Goal: Transaction & Acquisition: Purchase product/service

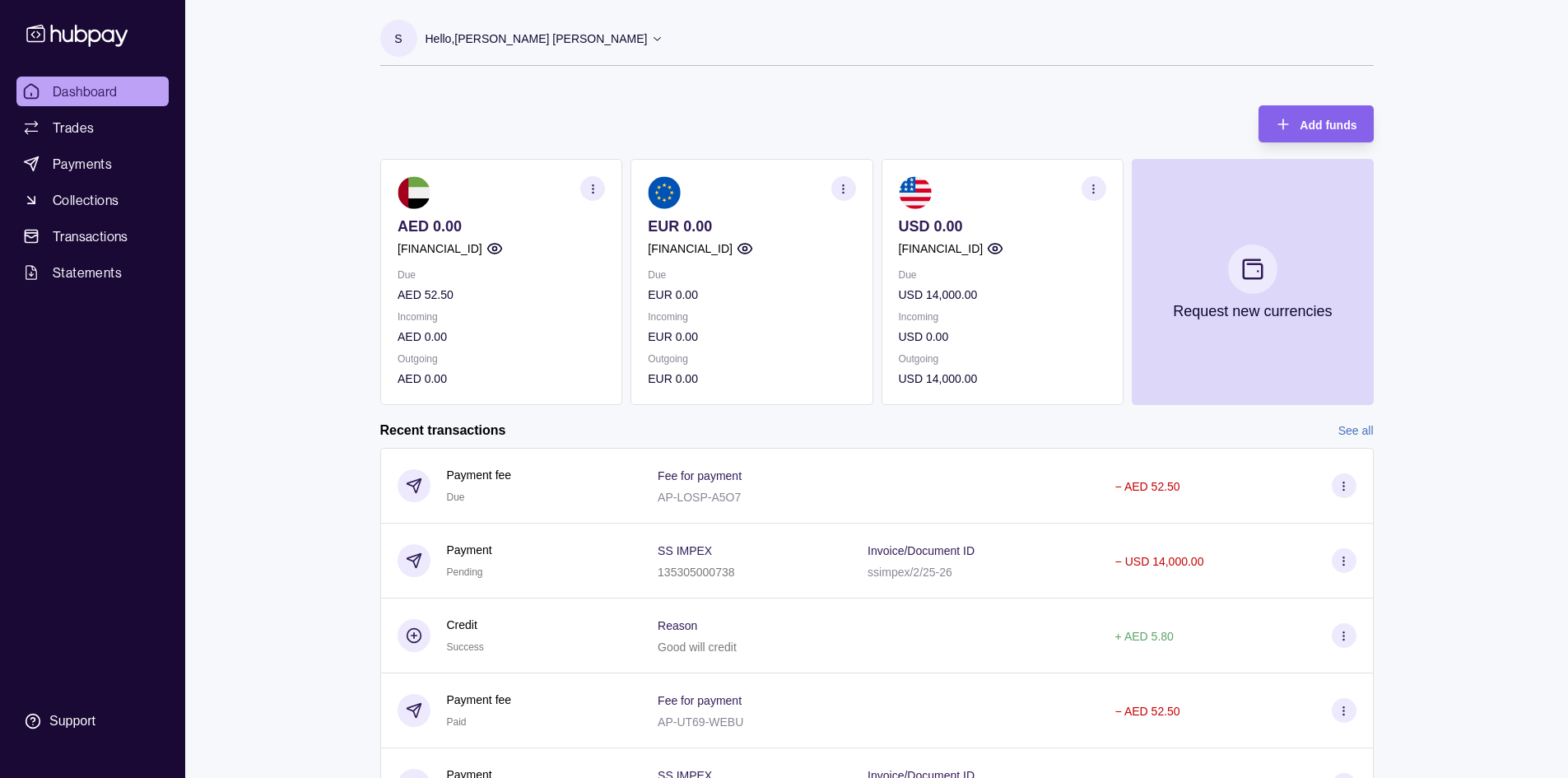
click at [648, 42] on p "Hello, [PERSON_NAME] [PERSON_NAME]" at bounding box center [536, 38] width 222 height 18
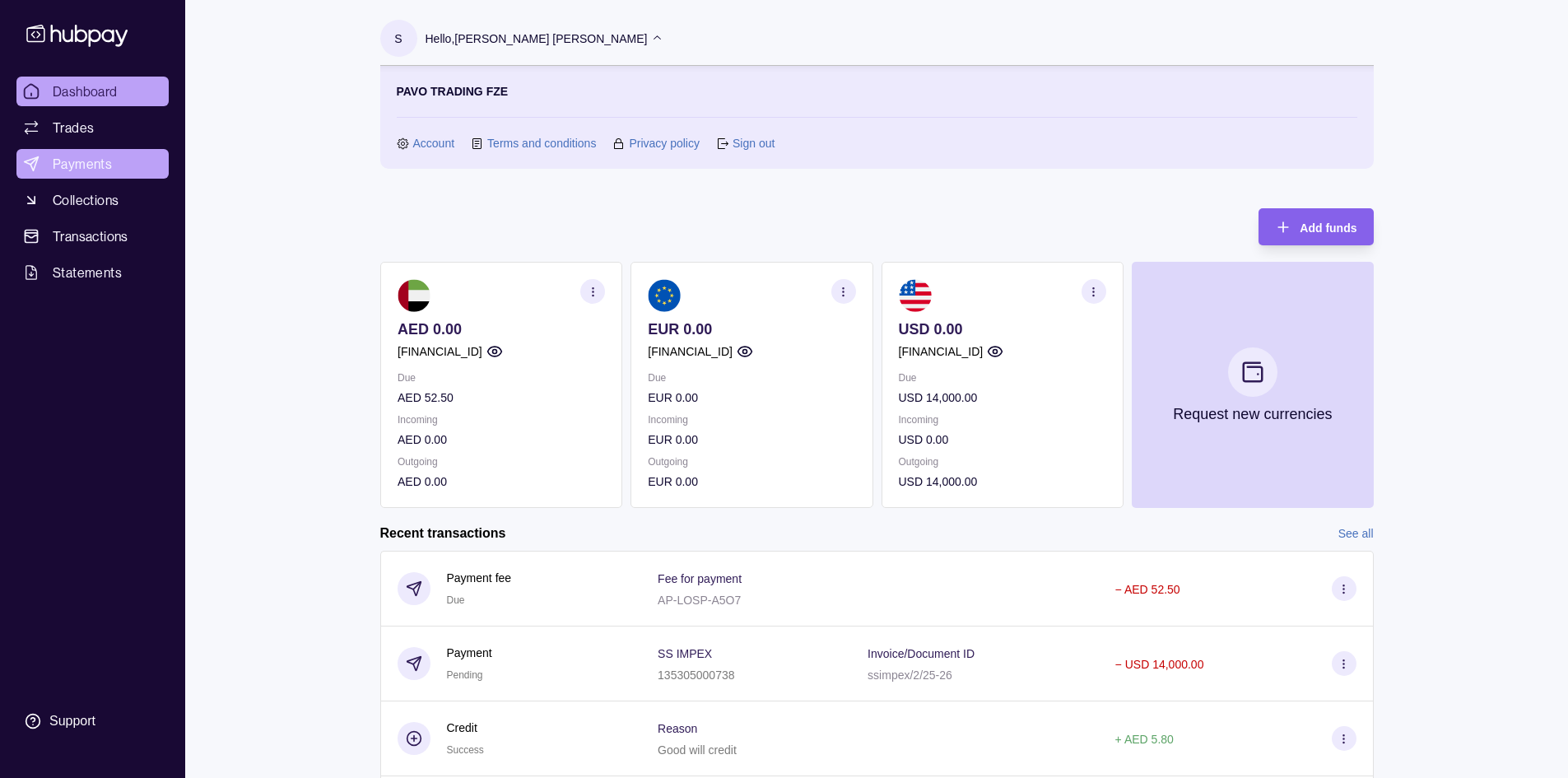
click at [77, 162] on span "Payments" at bounding box center [82, 164] width 59 height 20
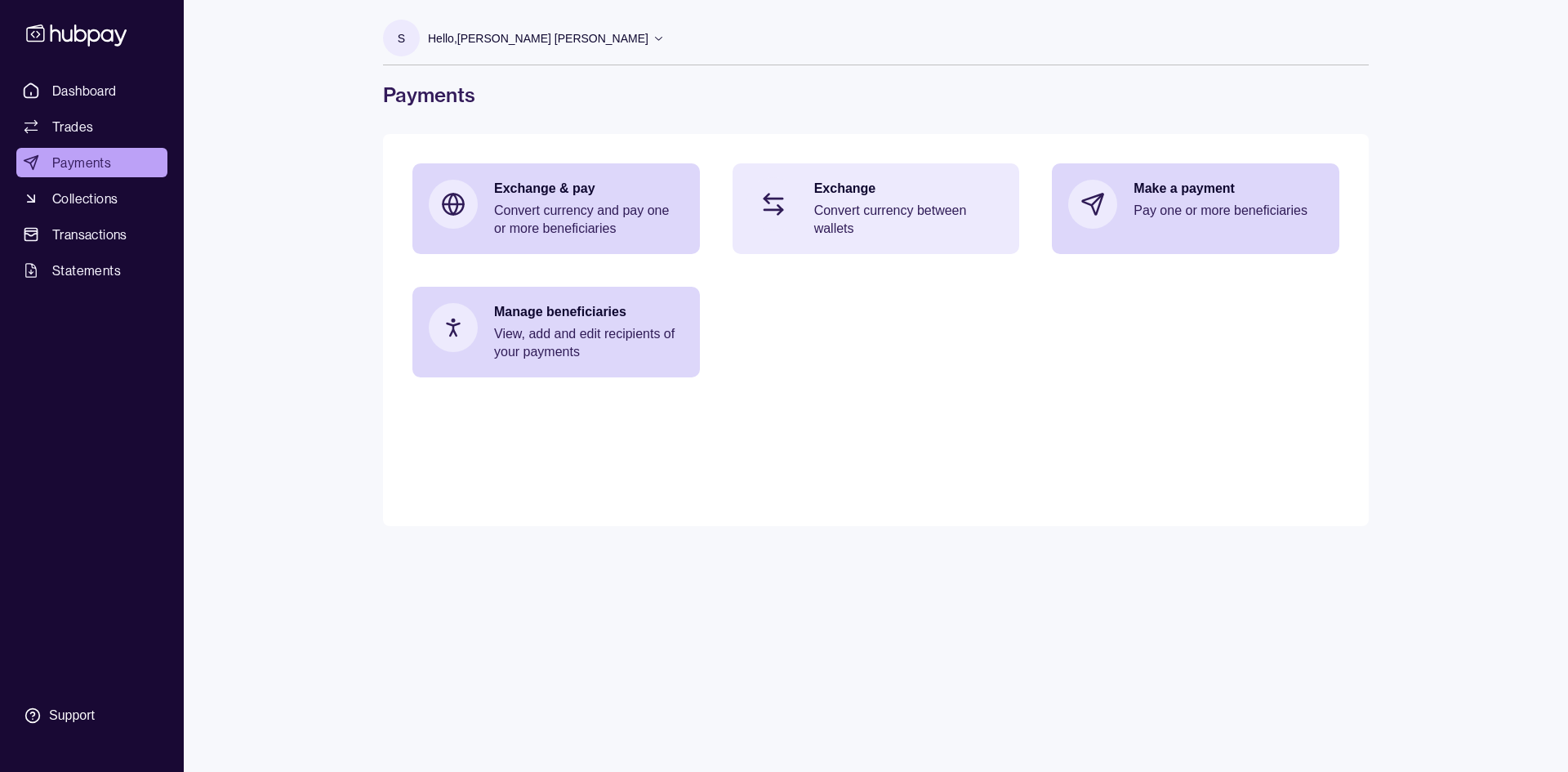
click at [887, 212] on p "Convert currency between wallets" at bounding box center [909, 219] width 190 height 36
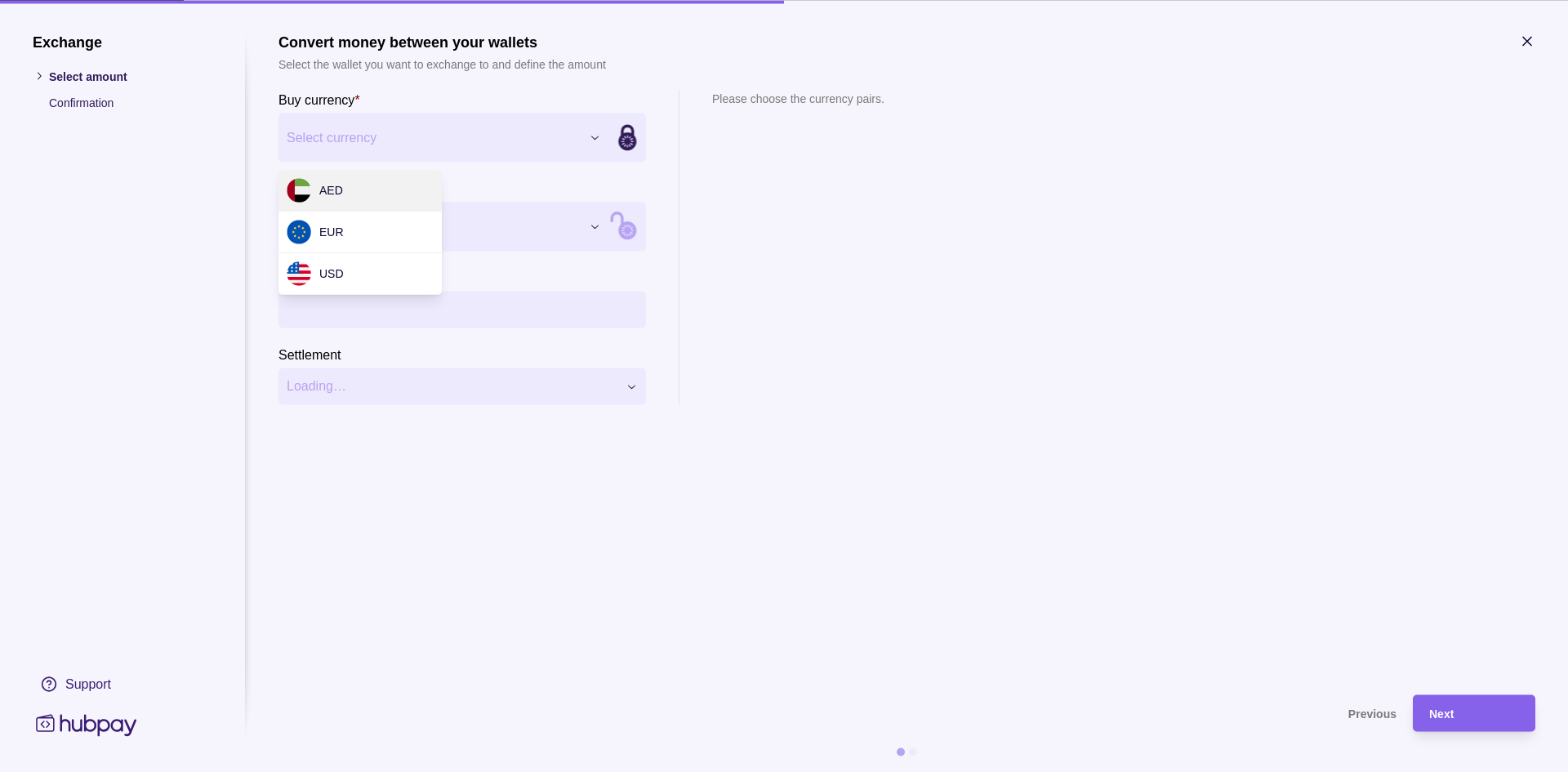
click at [358, 771] on div "Exchange Select amount Confirmation Support Convert money between your wallets …" at bounding box center [784, 772] width 1568 height 0
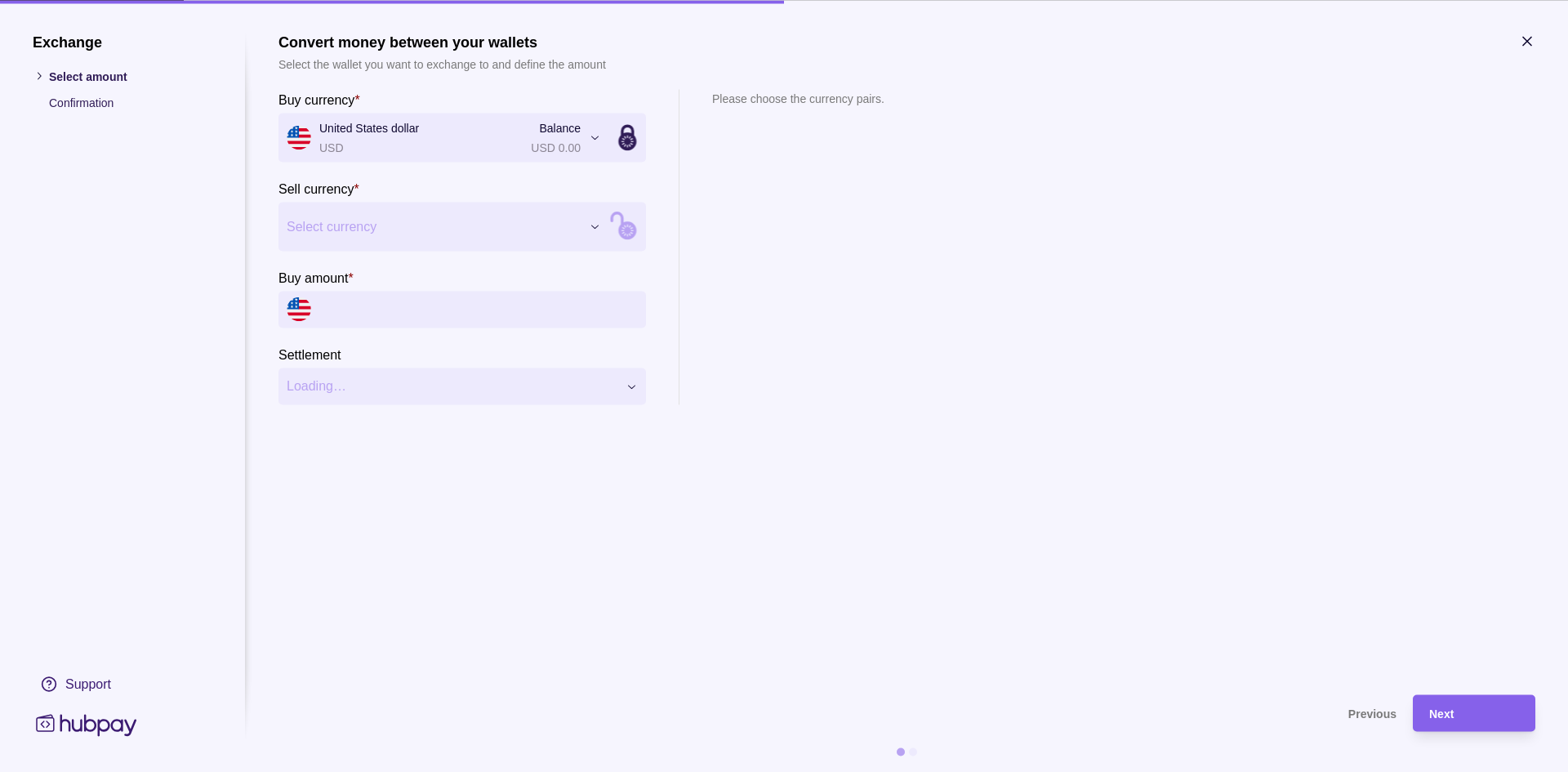
click at [440, 771] on div "Exchange Select amount Confirmation Support Convert money between your wallets …" at bounding box center [784, 772] width 1568 height 0
click at [376, 311] on input "Buy amount *" at bounding box center [478, 309] width 319 height 37
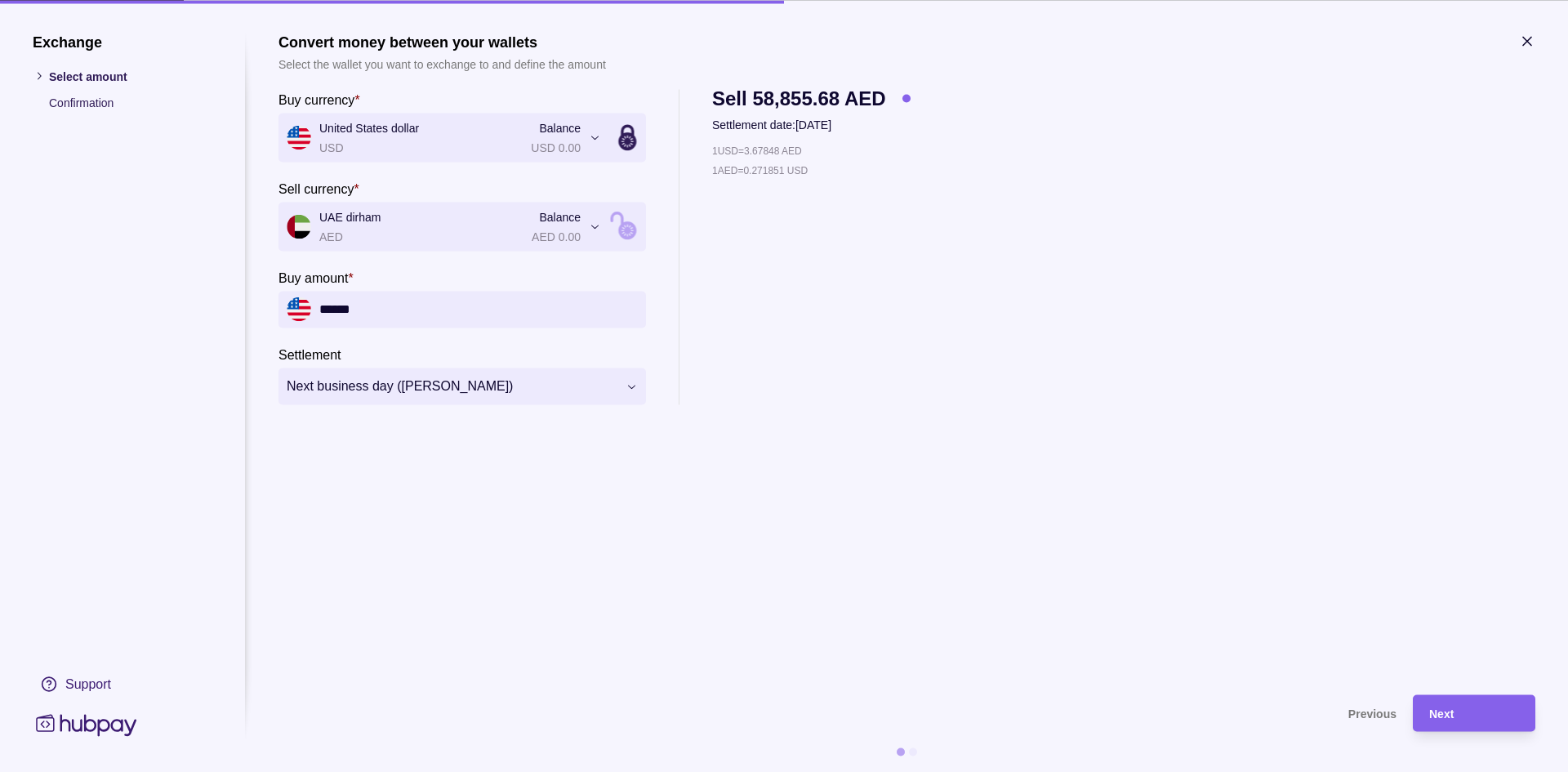
type input "******"
click at [840, 249] on div "1 USD = 3.67848 AED 1 AED = 0.271851 USD" at bounding box center [812, 272] width 198 height 263
click at [1444, 716] on span "Next" at bounding box center [1441, 713] width 24 height 13
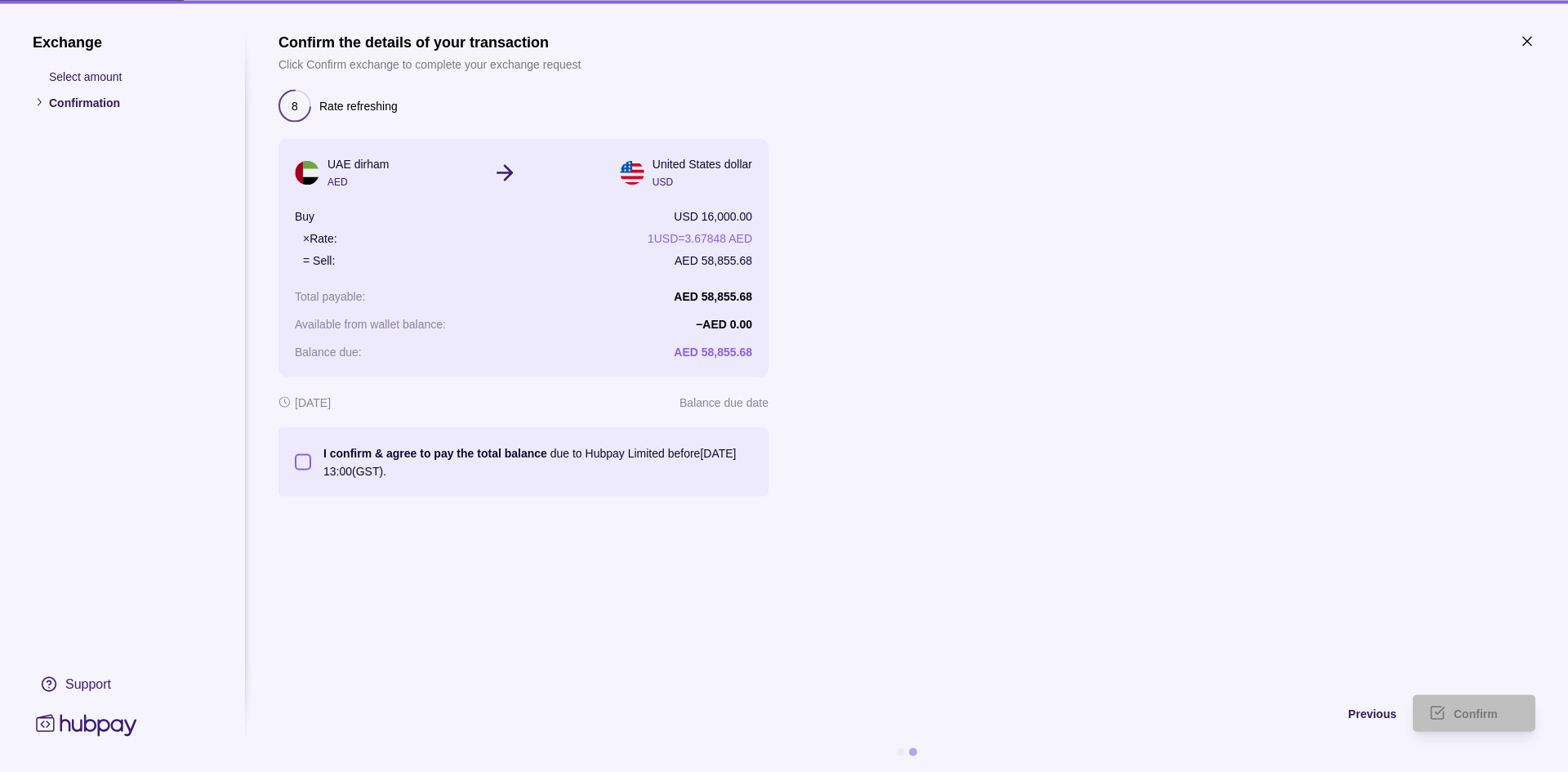
click at [299, 462] on button "I confirm & agree to pay the total balance due to Hubpay Limited before [DATE] …" at bounding box center [302, 461] width 17 height 17
click at [1526, 38] on icon "button" at bounding box center [1526, 41] width 17 height 17
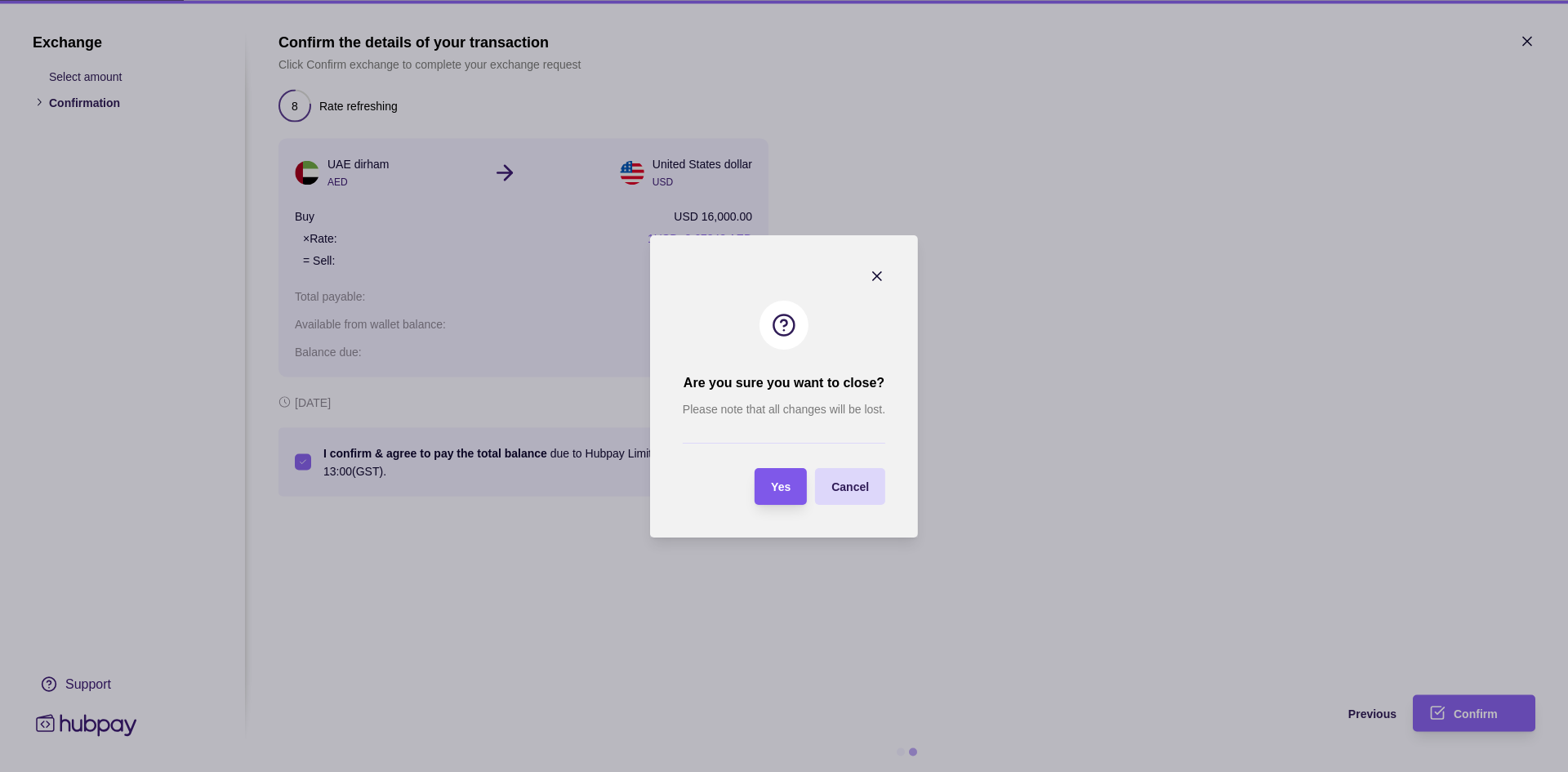
click at [780, 477] on div "Yes" at bounding box center [781, 486] width 19 height 19
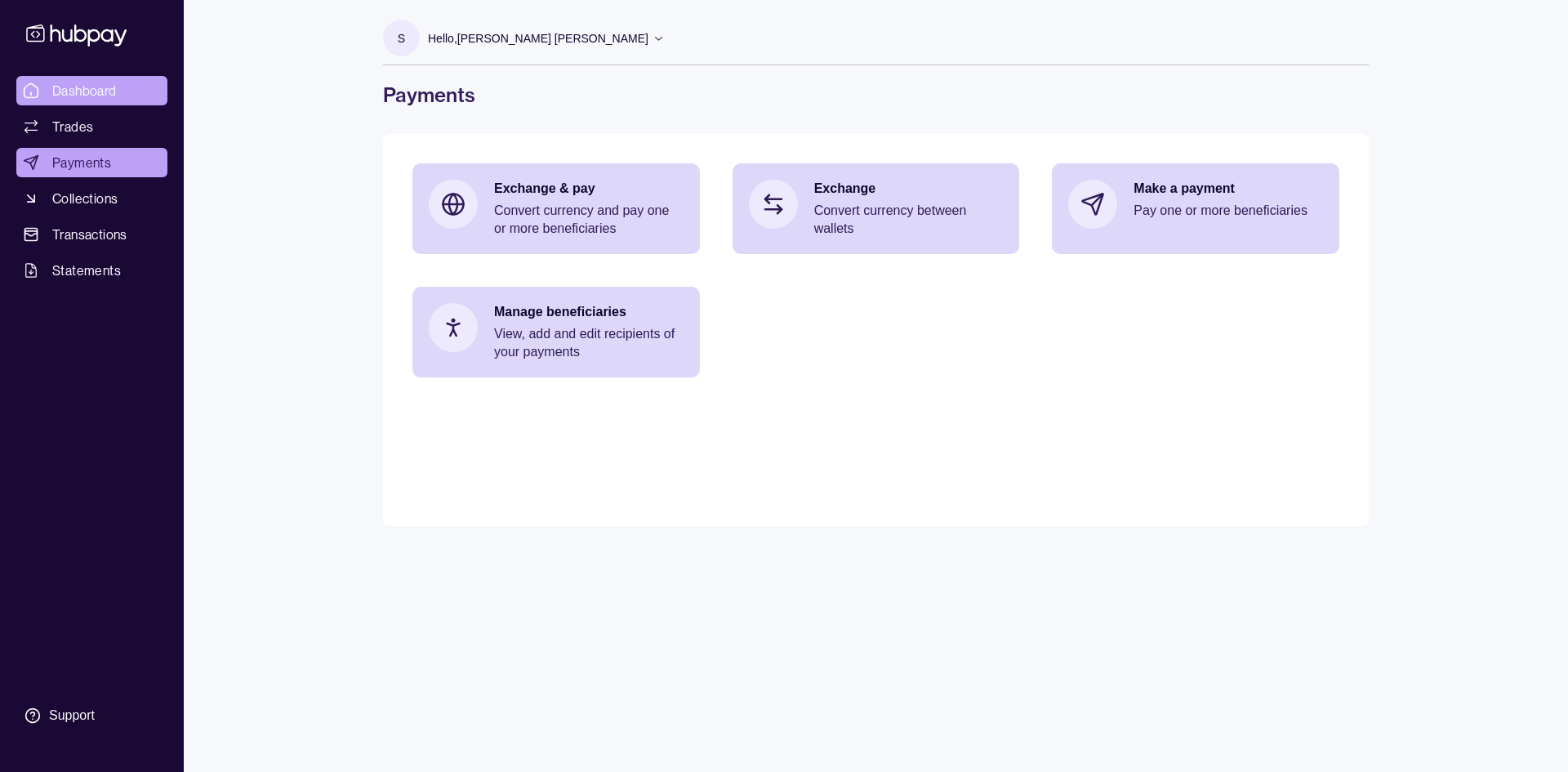
click at [78, 87] on span "Dashboard" at bounding box center [85, 90] width 64 height 19
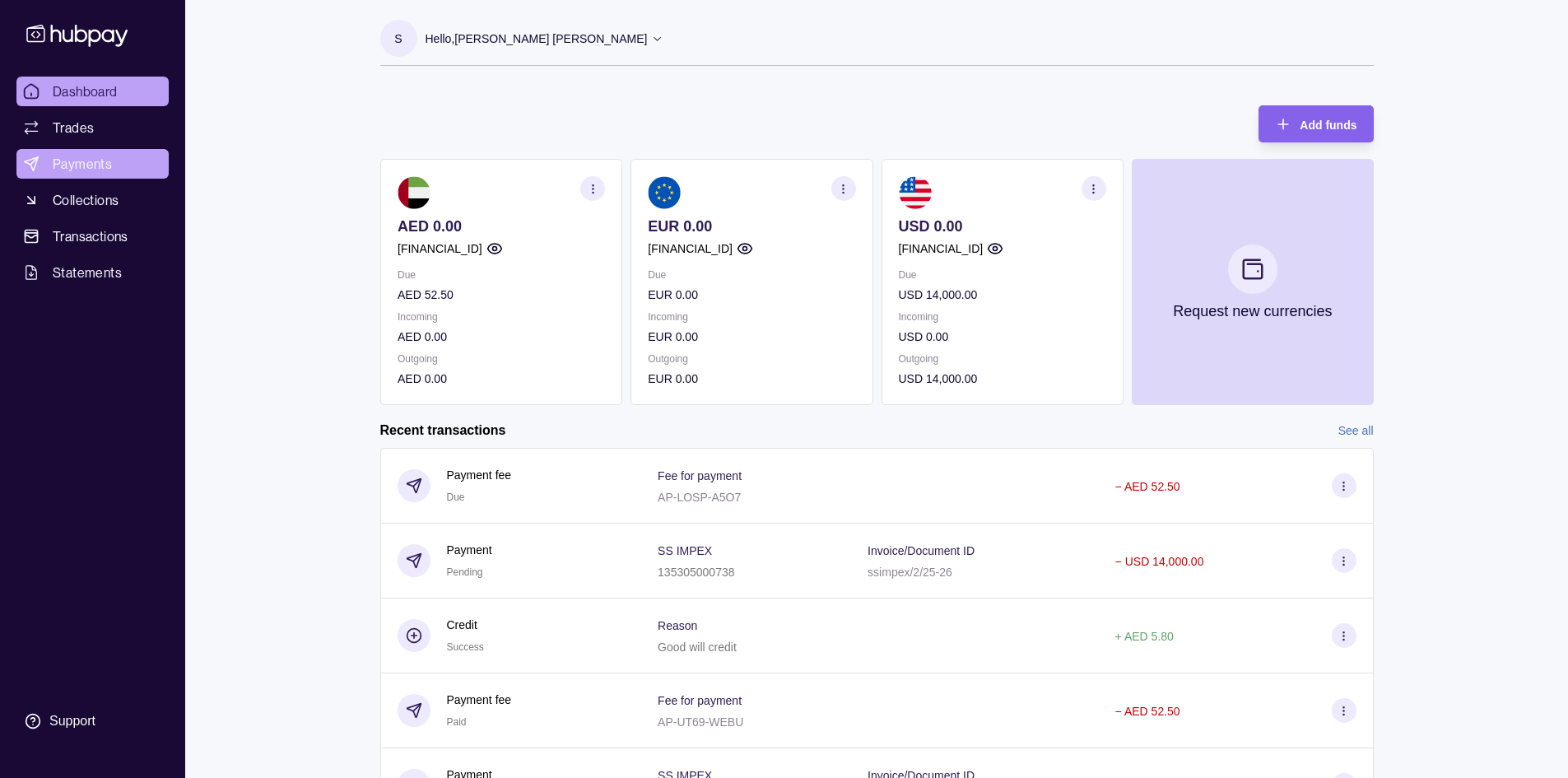
click at [85, 152] on link "Payments" at bounding box center [92, 164] width 152 height 29
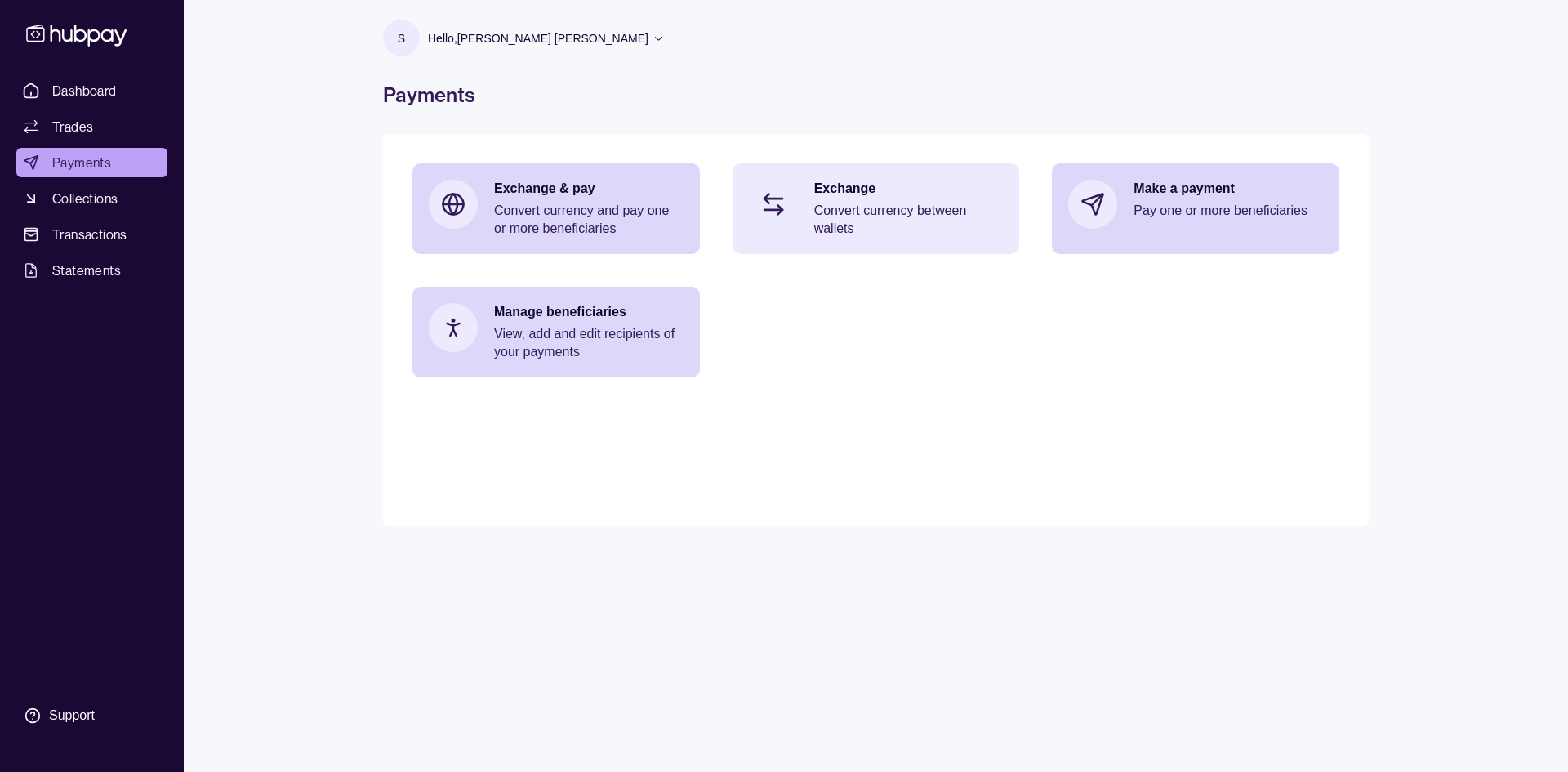
click at [839, 207] on p "Convert currency between wallets" at bounding box center [909, 219] width 190 height 36
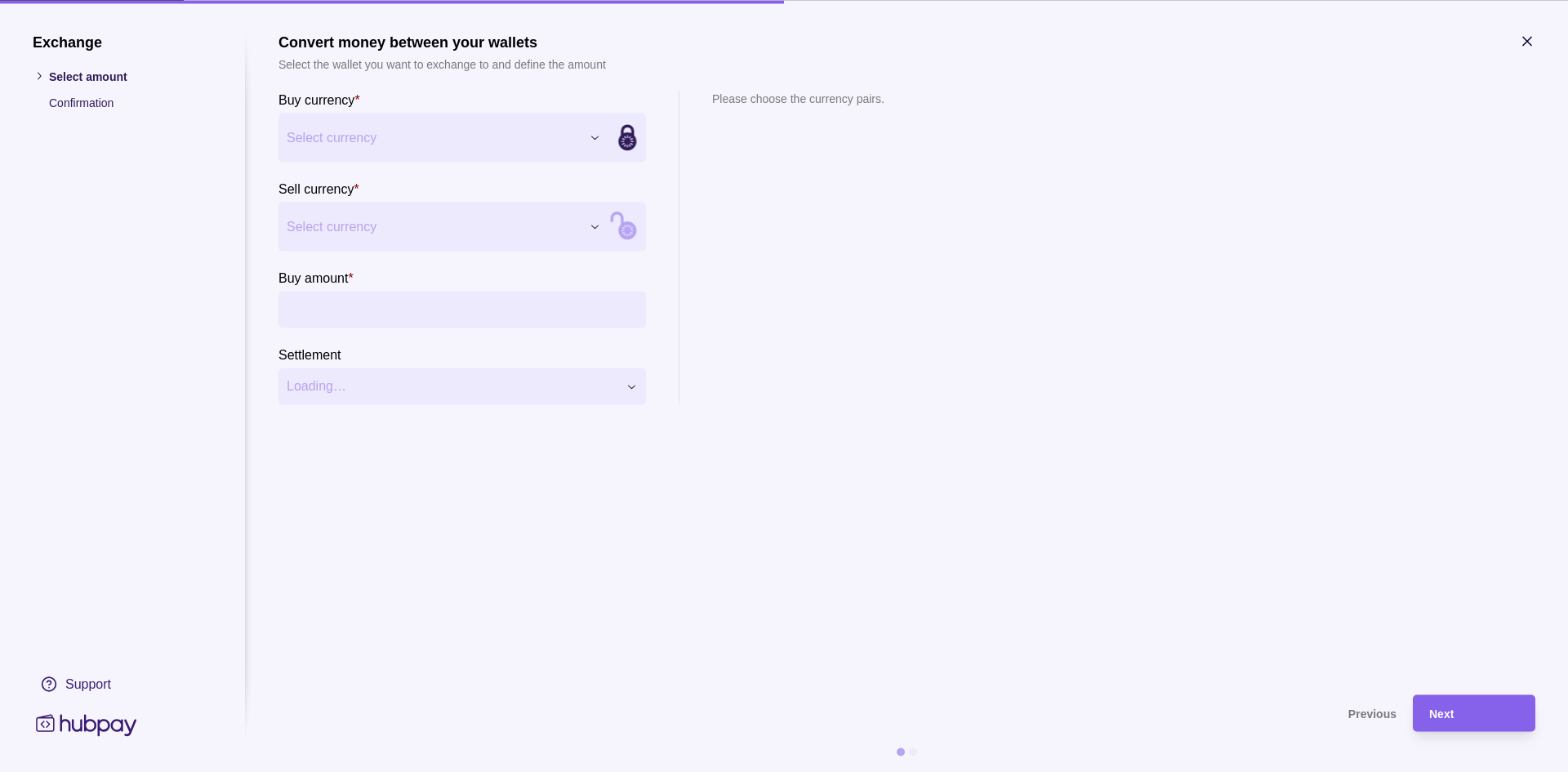
click at [401, 771] on div "Exchange Select amount Confirmation Support Convert money between your wallets …" at bounding box center [784, 772] width 1568 height 0
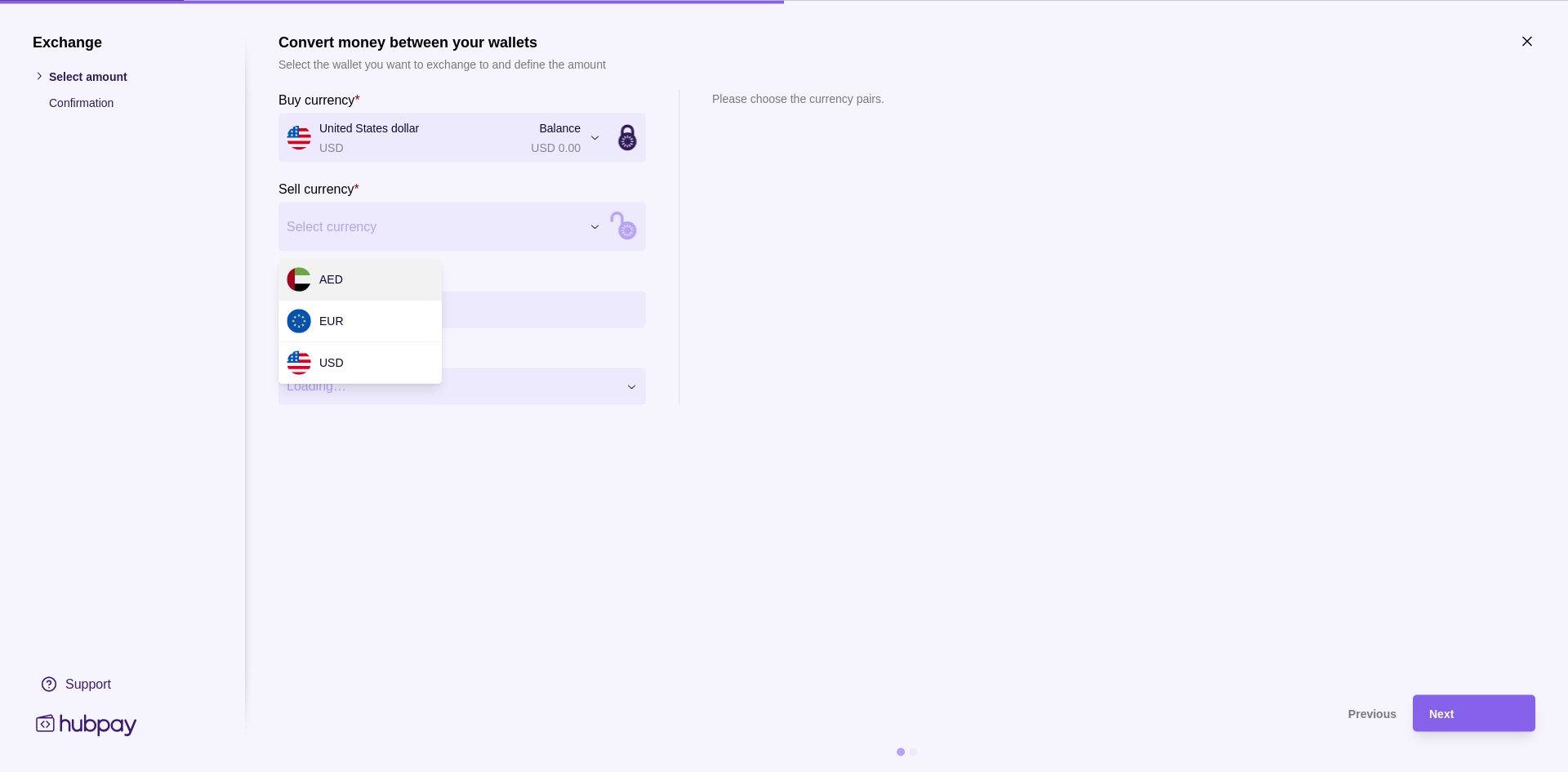
click at [404, 771] on div "Exchange Select amount Confirmation Support Convert money between your wallets …" at bounding box center [784, 772] width 1568 height 0
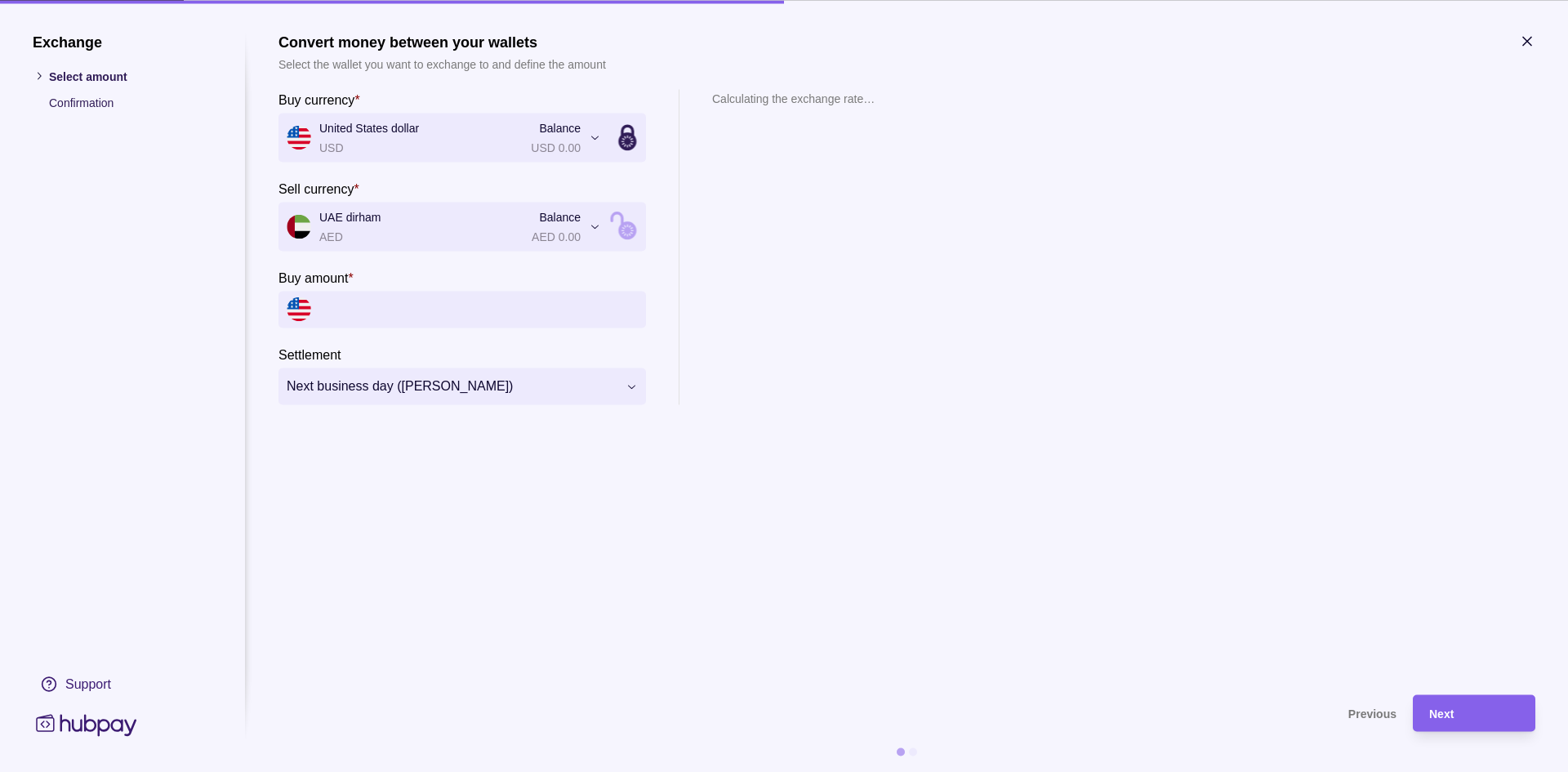
click at [406, 324] on input "Buy amount *" at bounding box center [478, 309] width 319 height 37
type input "******"
click at [886, 323] on div "1 USD = 3.67848 AED 1 AED = 0.271851 USD" at bounding box center [812, 272] width 198 height 263
click at [1481, 700] on div "Next" at bounding box center [1462, 713] width 115 height 37
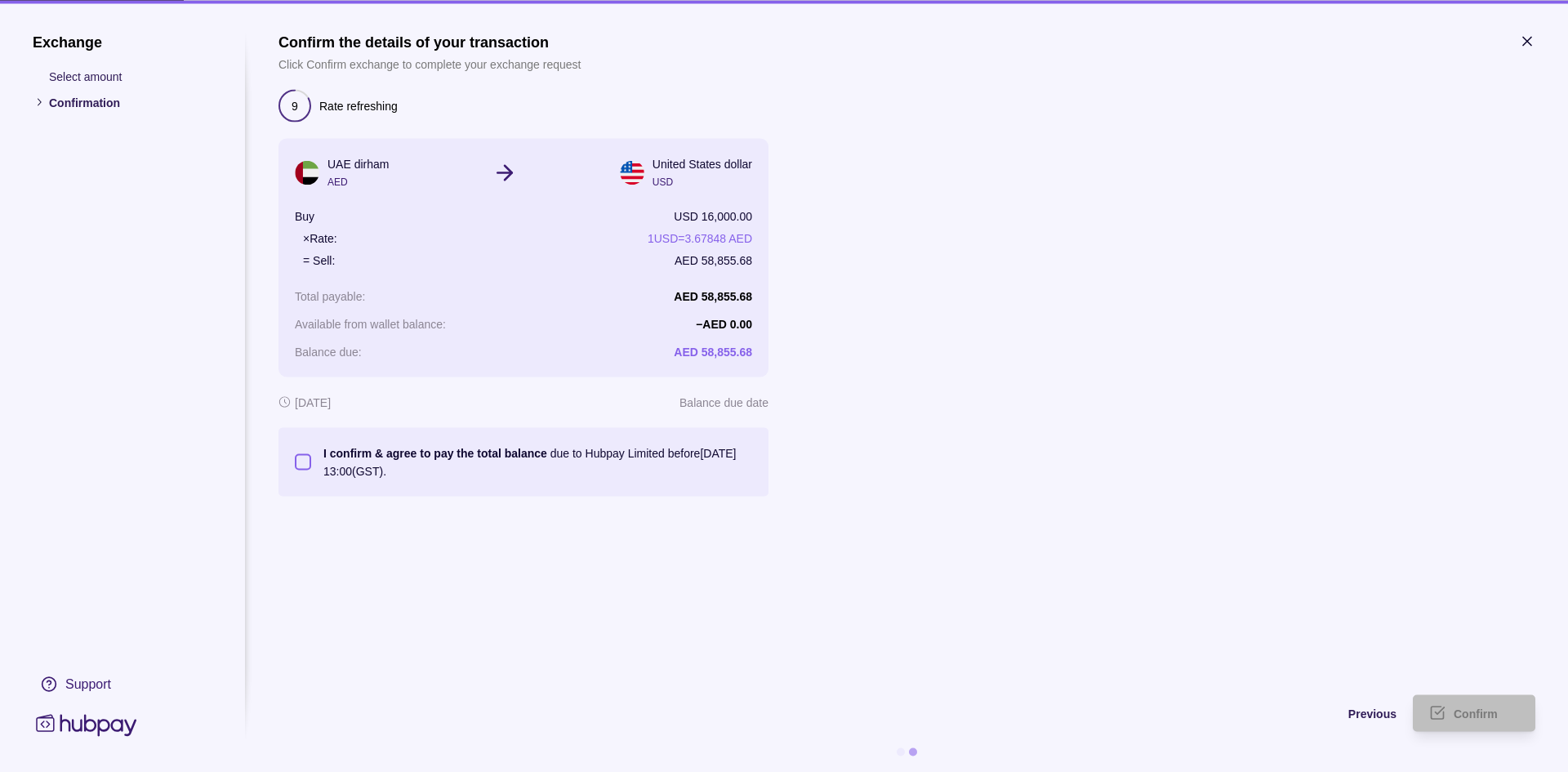
click at [306, 468] on button "I confirm & agree to pay the total balance due to Hubpay Limited before [DATE] …" at bounding box center [302, 461] width 17 height 17
click at [1496, 718] on span "Confirm" at bounding box center [1475, 713] width 44 height 13
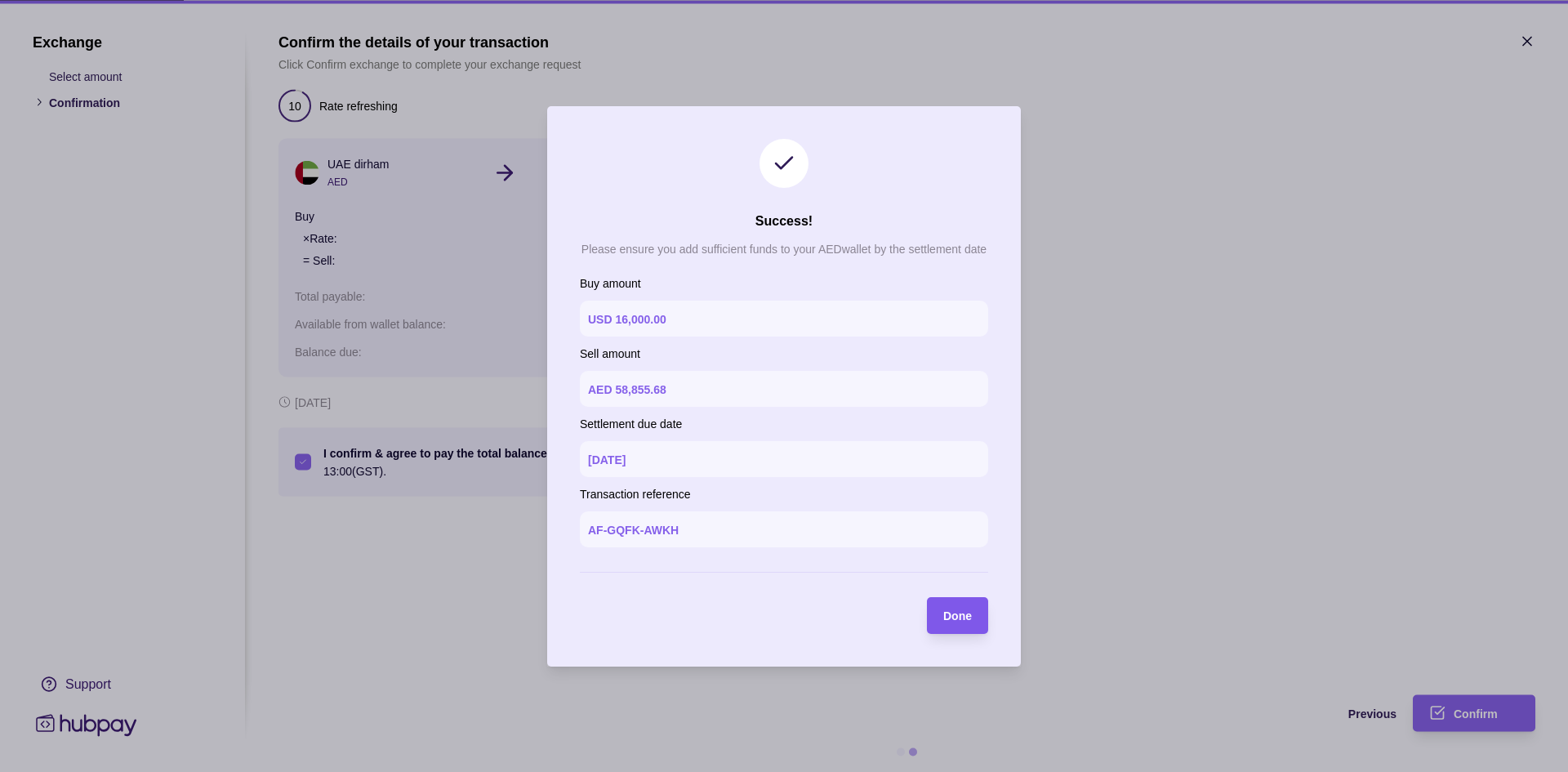
click at [961, 614] on span "Done" at bounding box center [957, 615] width 28 height 13
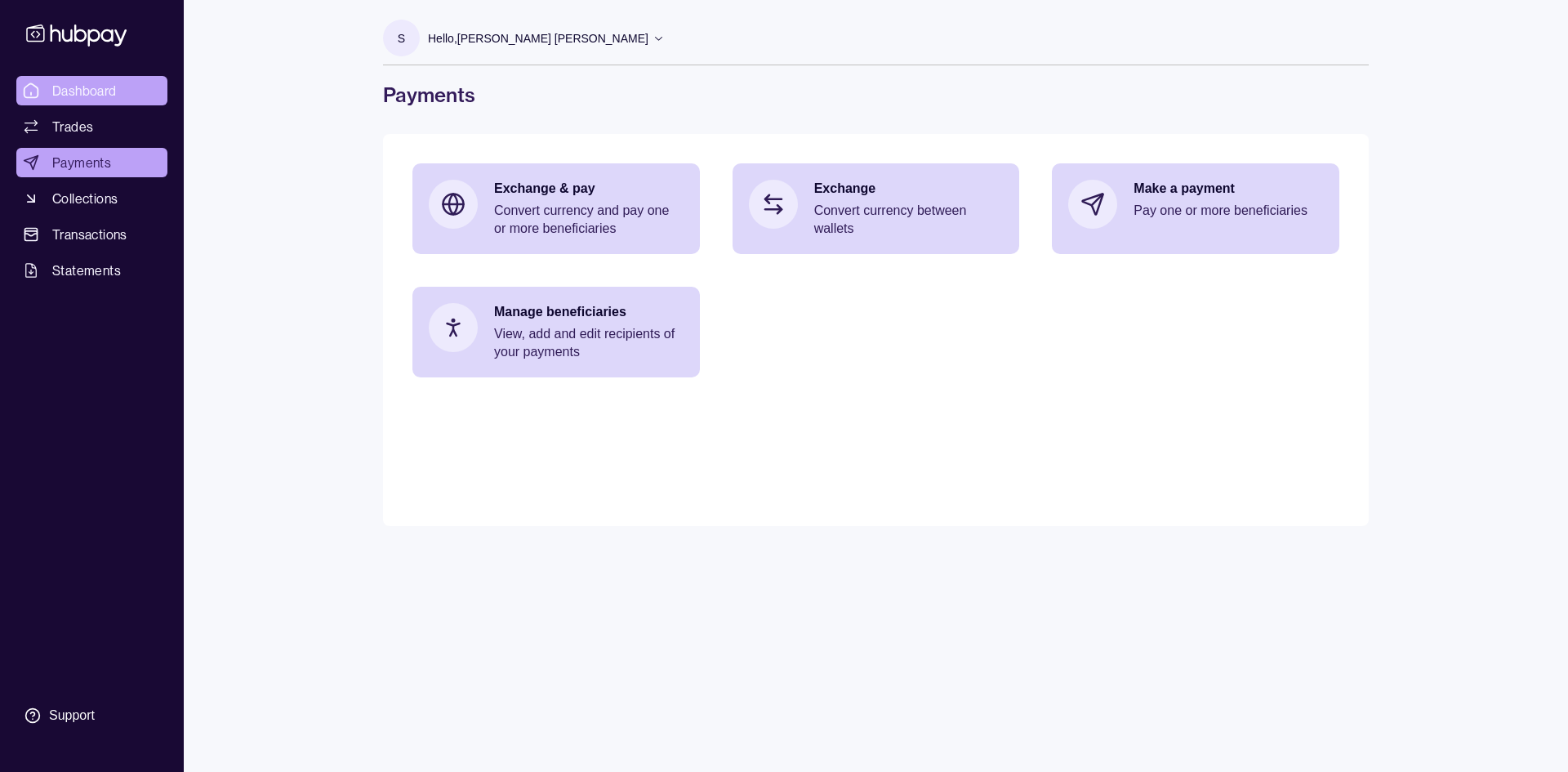
click at [61, 77] on link "Dashboard" at bounding box center [91, 90] width 151 height 29
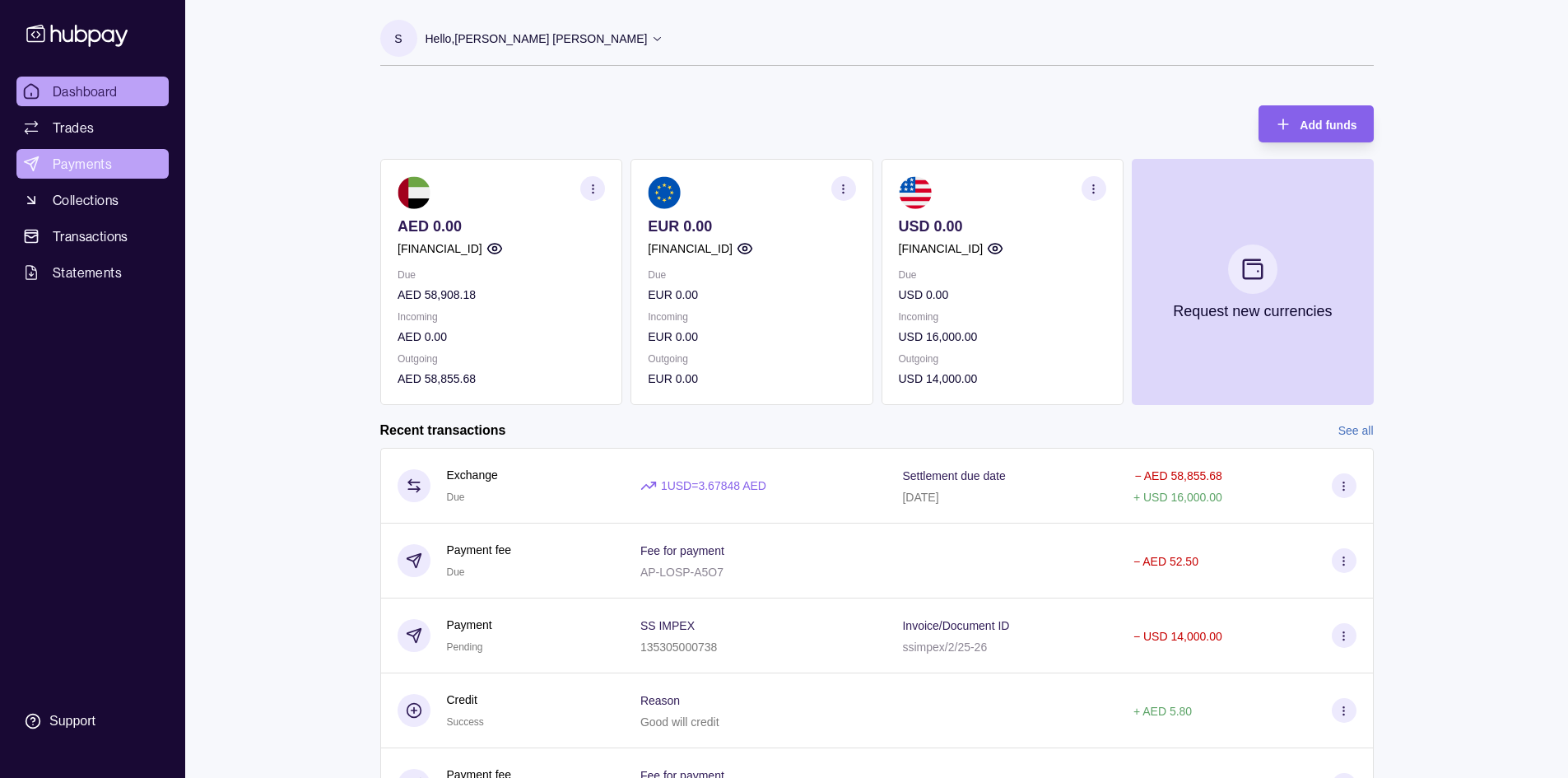
click at [70, 160] on span "Payments" at bounding box center [82, 164] width 59 height 20
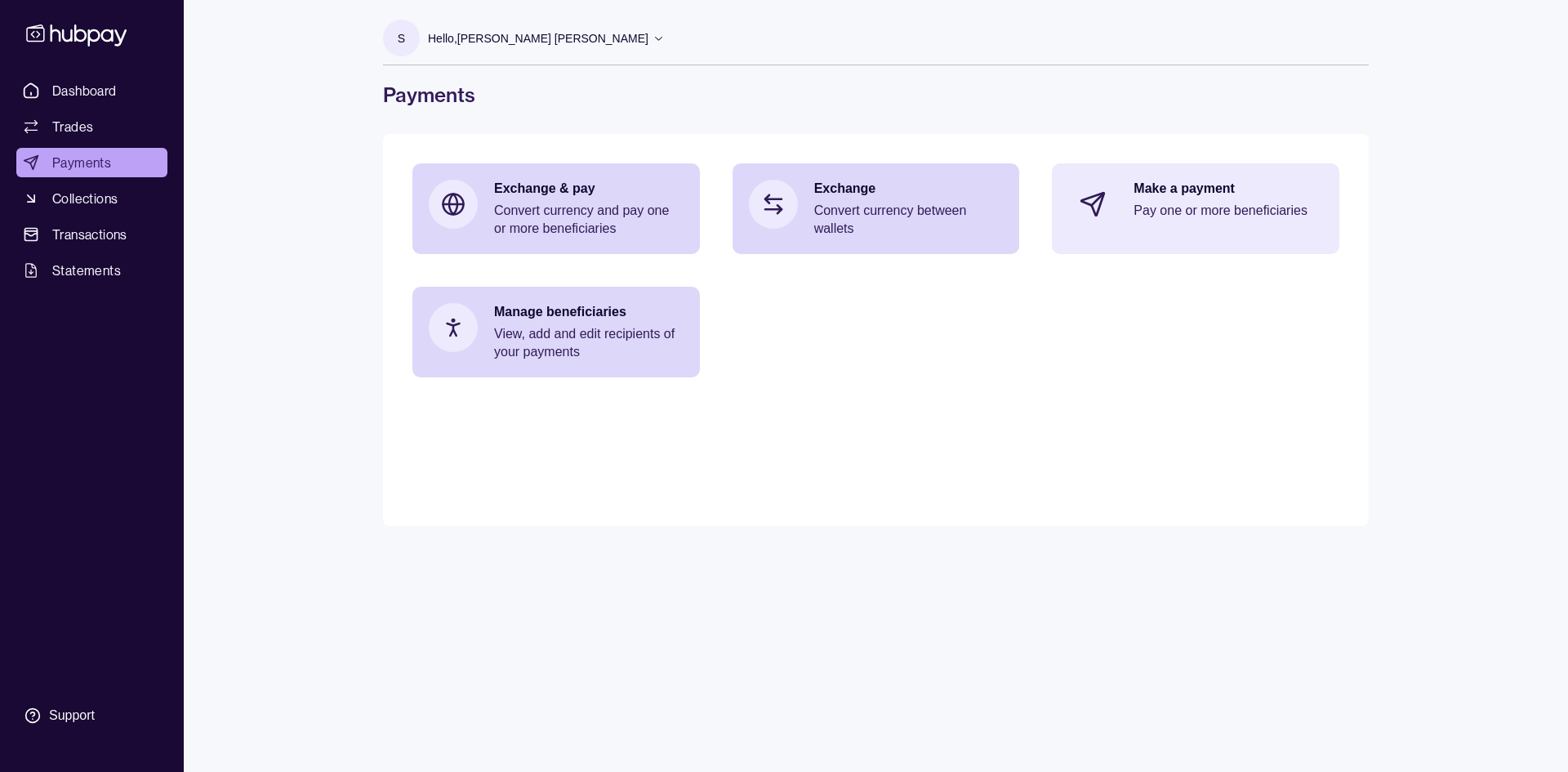
click at [1165, 190] on p "Make a payment" at bounding box center [1228, 189] width 190 height 18
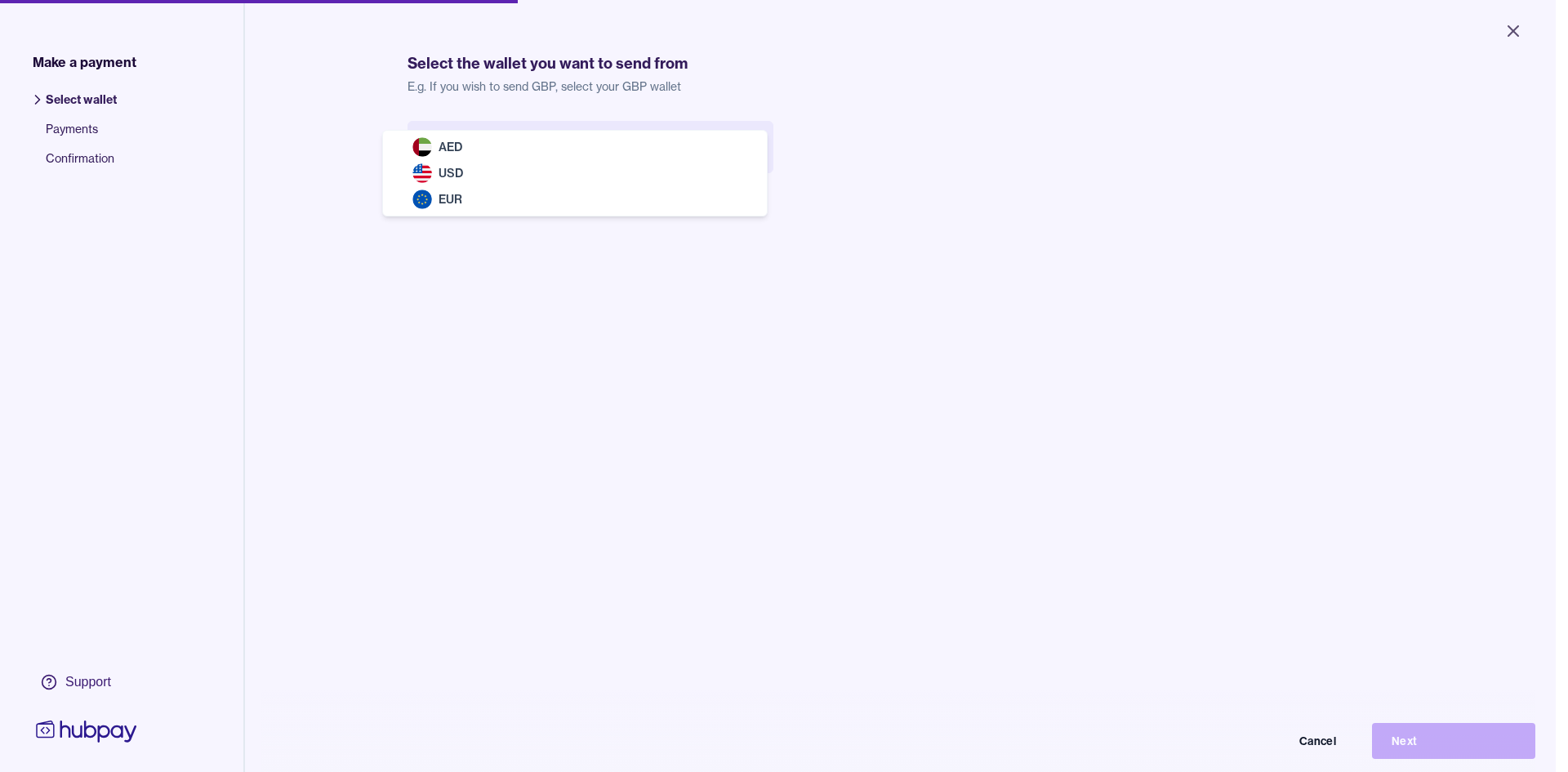
click at [580, 133] on body "Close Make a payment Select wallet Payments Confirmation Support Select the wal…" at bounding box center [778, 386] width 1555 height 772
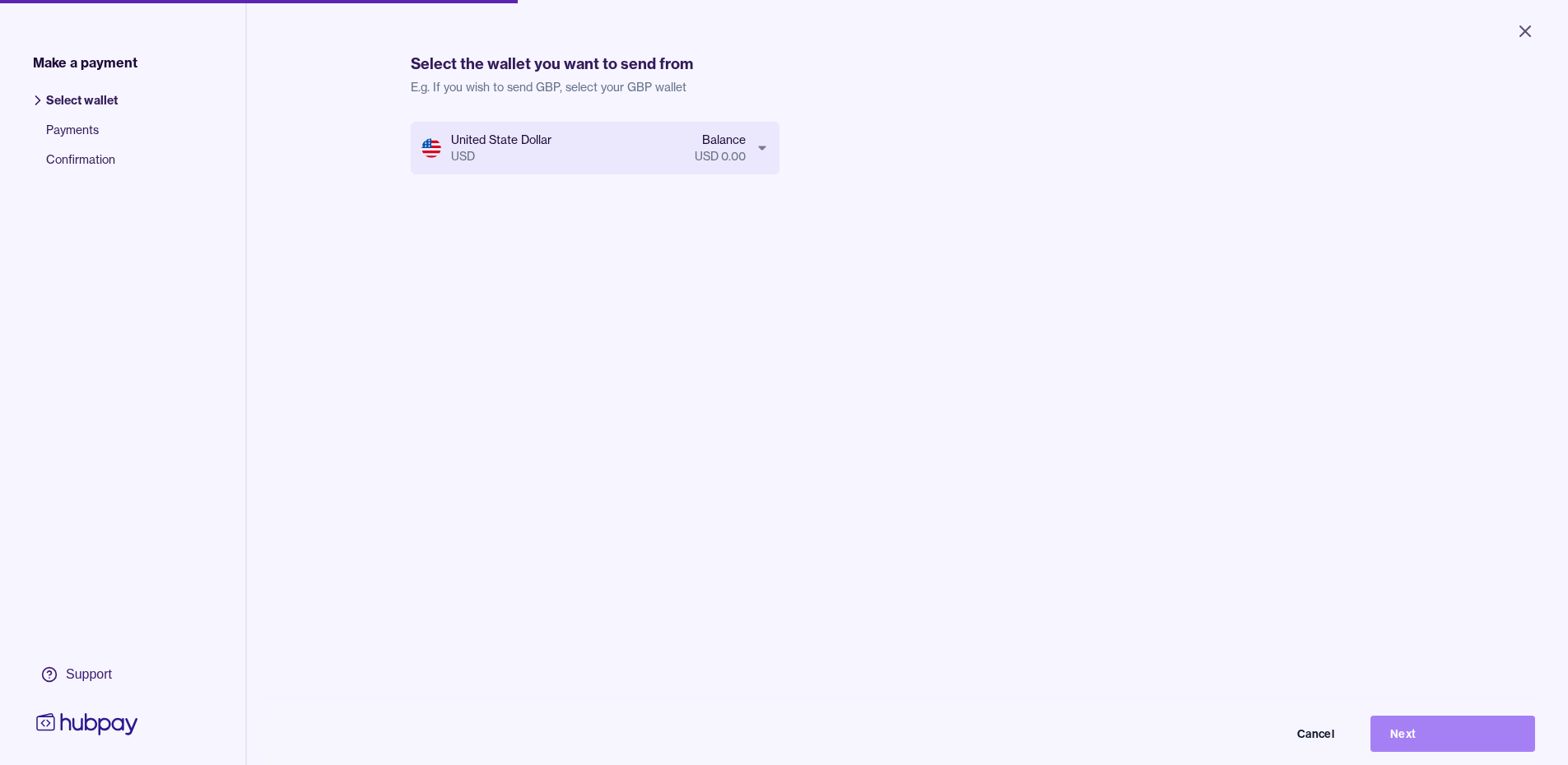
click at [1439, 747] on button "Next" at bounding box center [1453, 734] width 165 height 36
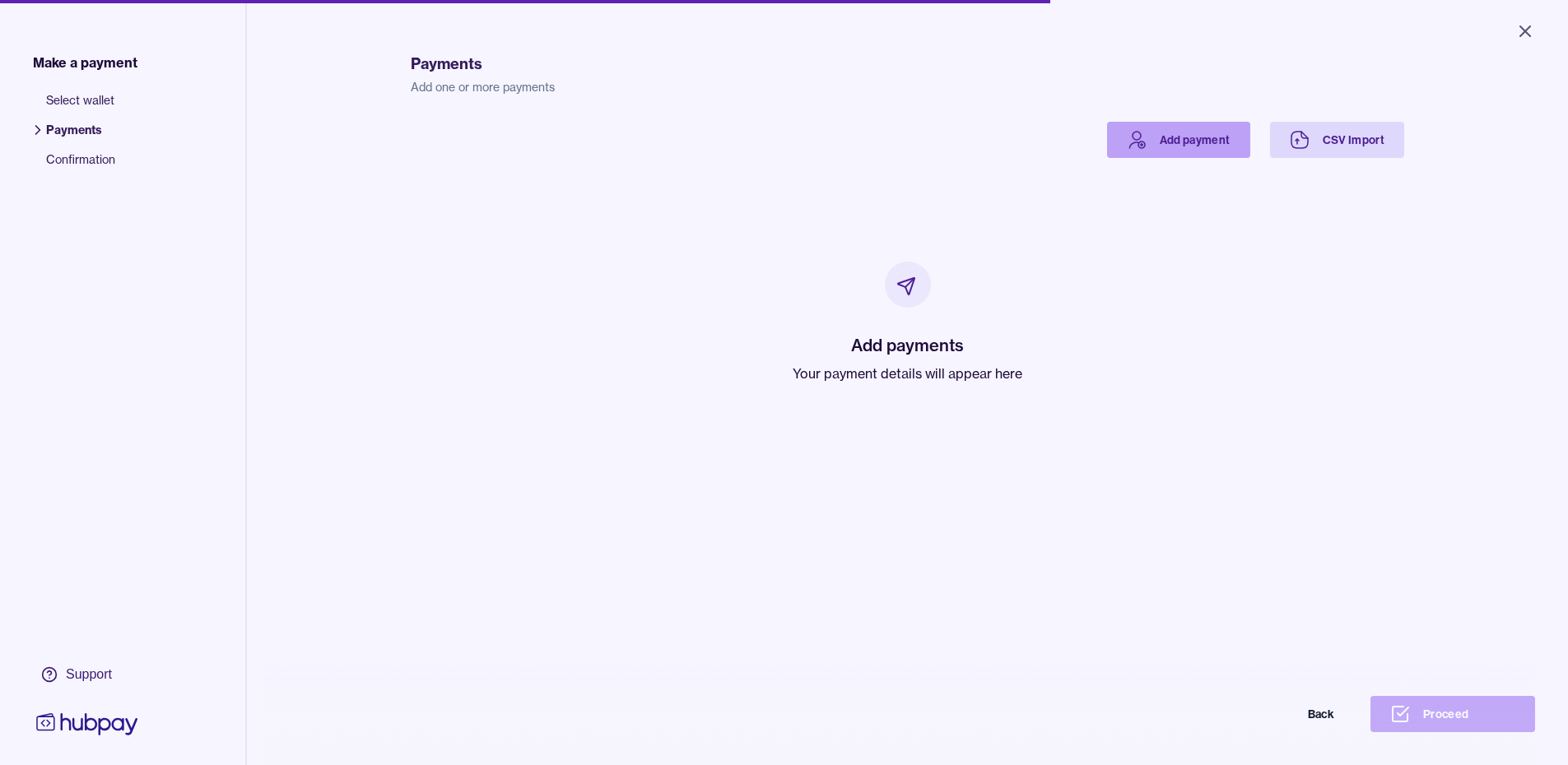
click at [1199, 126] on link "Add payment" at bounding box center [1179, 139] width 143 height 36
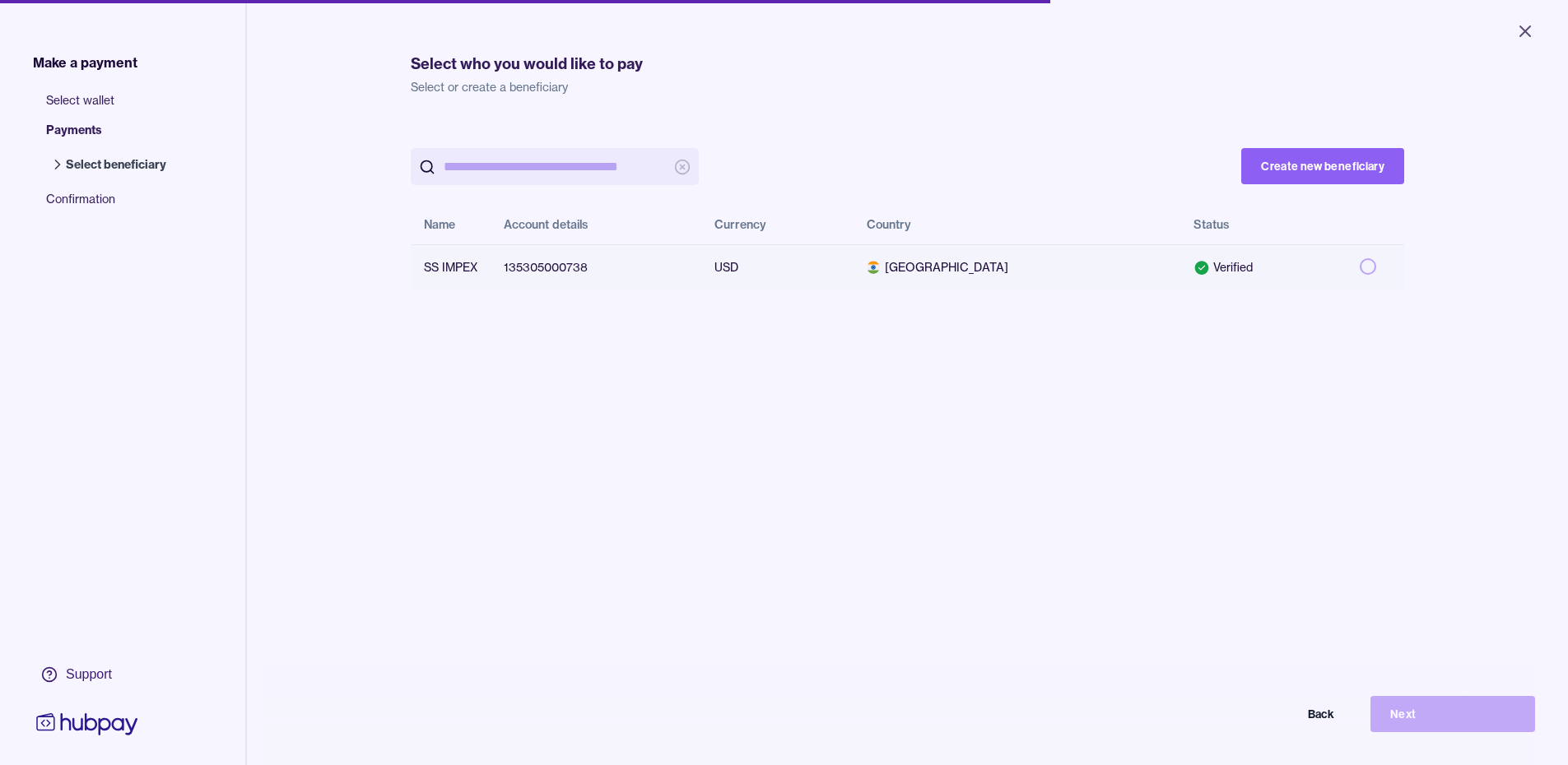
click at [1360, 264] on button "button" at bounding box center [1368, 266] width 17 height 17
click at [1413, 720] on button "Next" at bounding box center [1453, 714] width 165 height 36
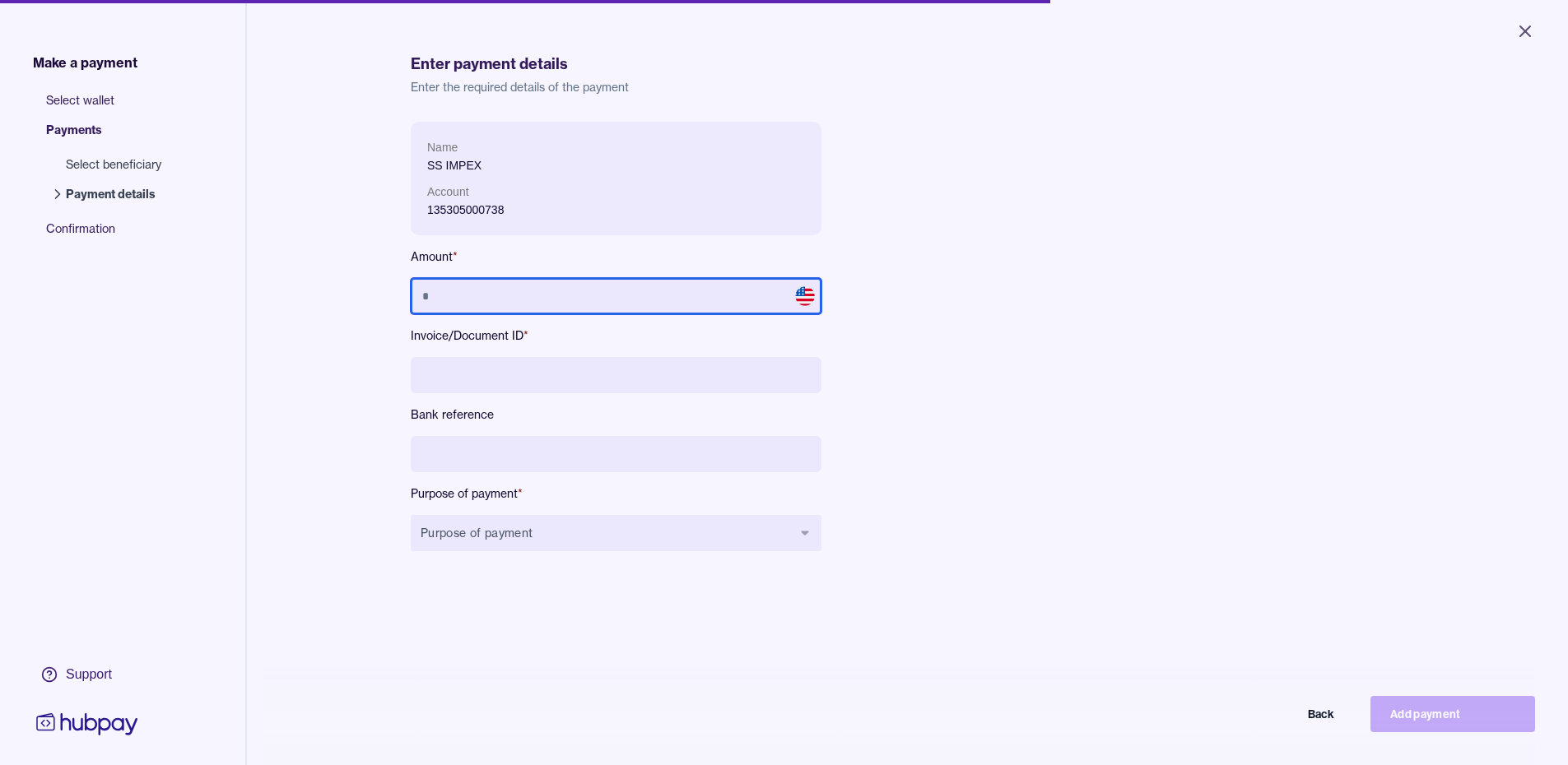
click at [528, 305] on input "text" at bounding box center [615, 296] width 411 height 36
type input "******"
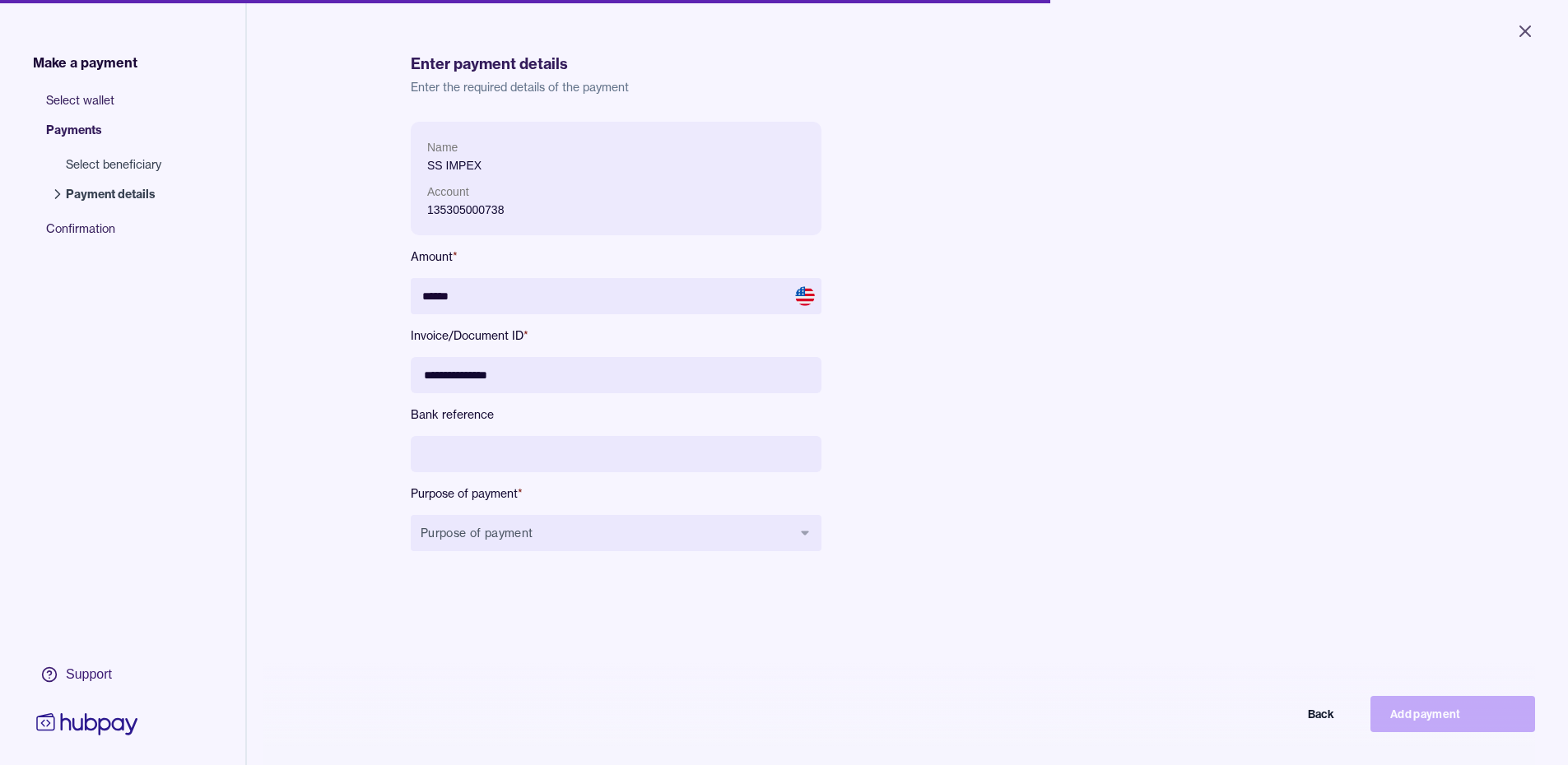
type input "**********"
click at [498, 451] on input at bounding box center [615, 454] width 411 height 36
type input "**********"
click at [545, 533] on button "Purpose of payment" at bounding box center [615, 533] width 411 height 36
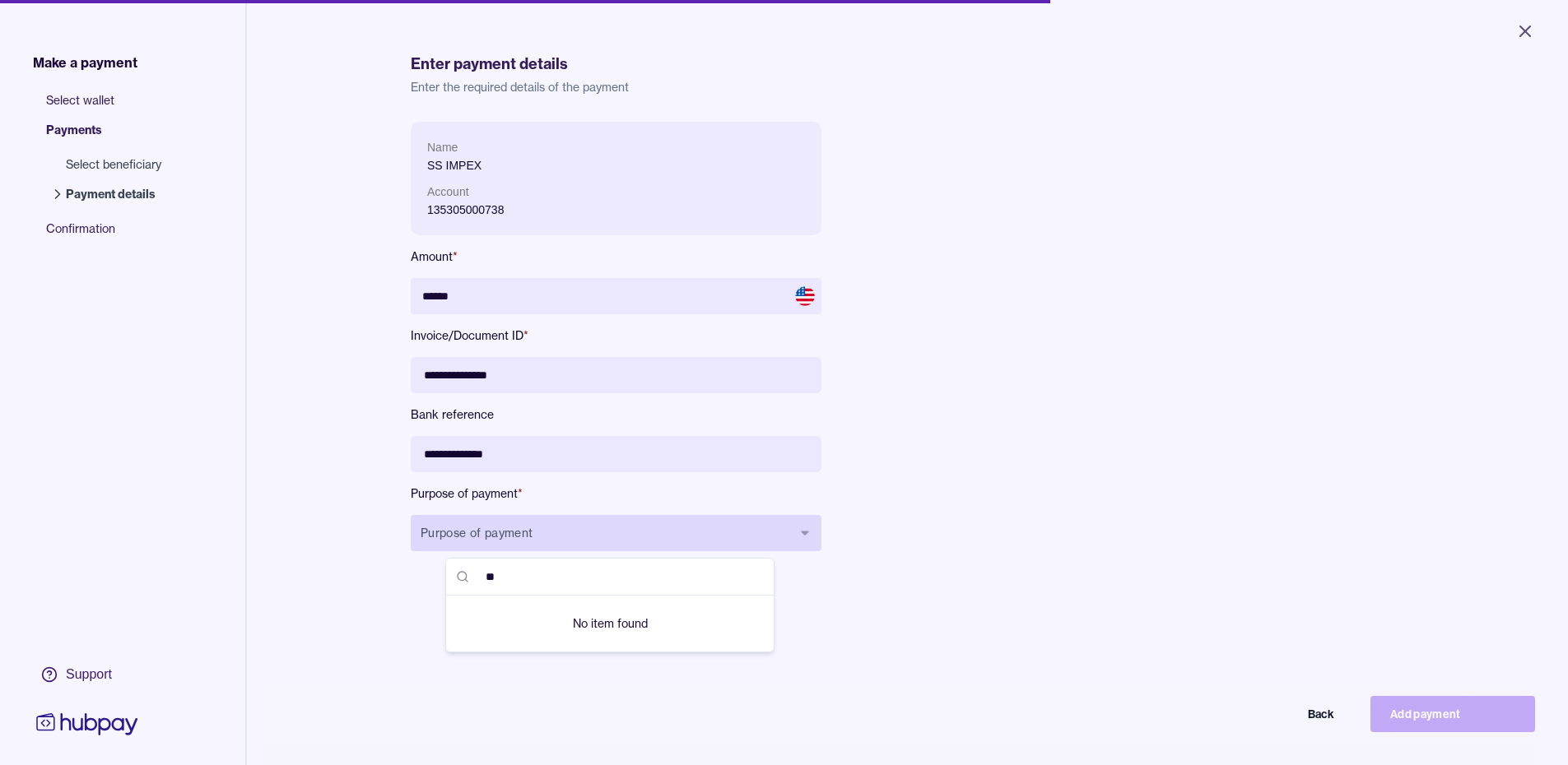
type input "*"
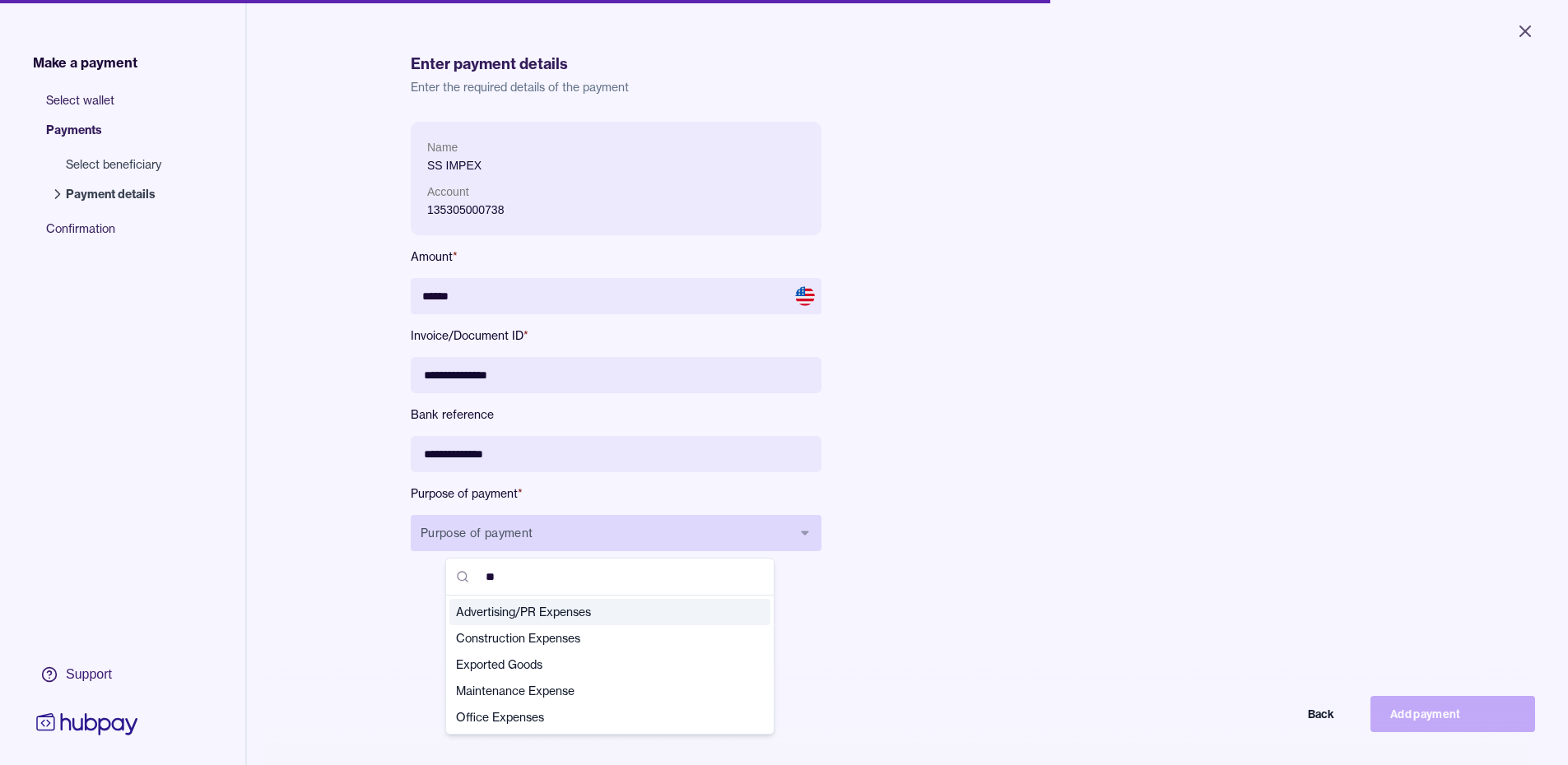
type input "*"
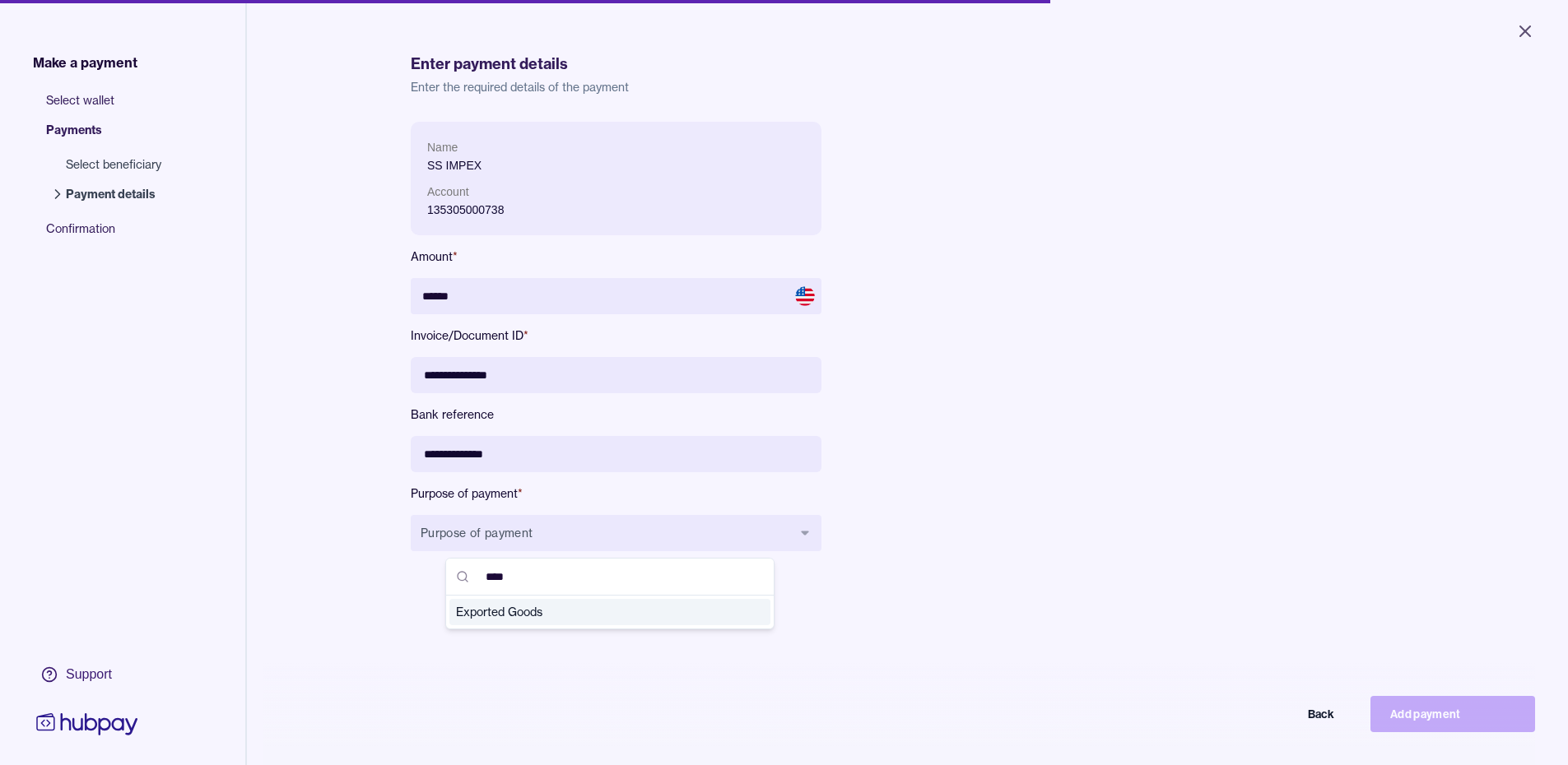
type input "****"
click at [542, 607] on span "Exported Goods" at bounding box center [600, 612] width 288 height 17
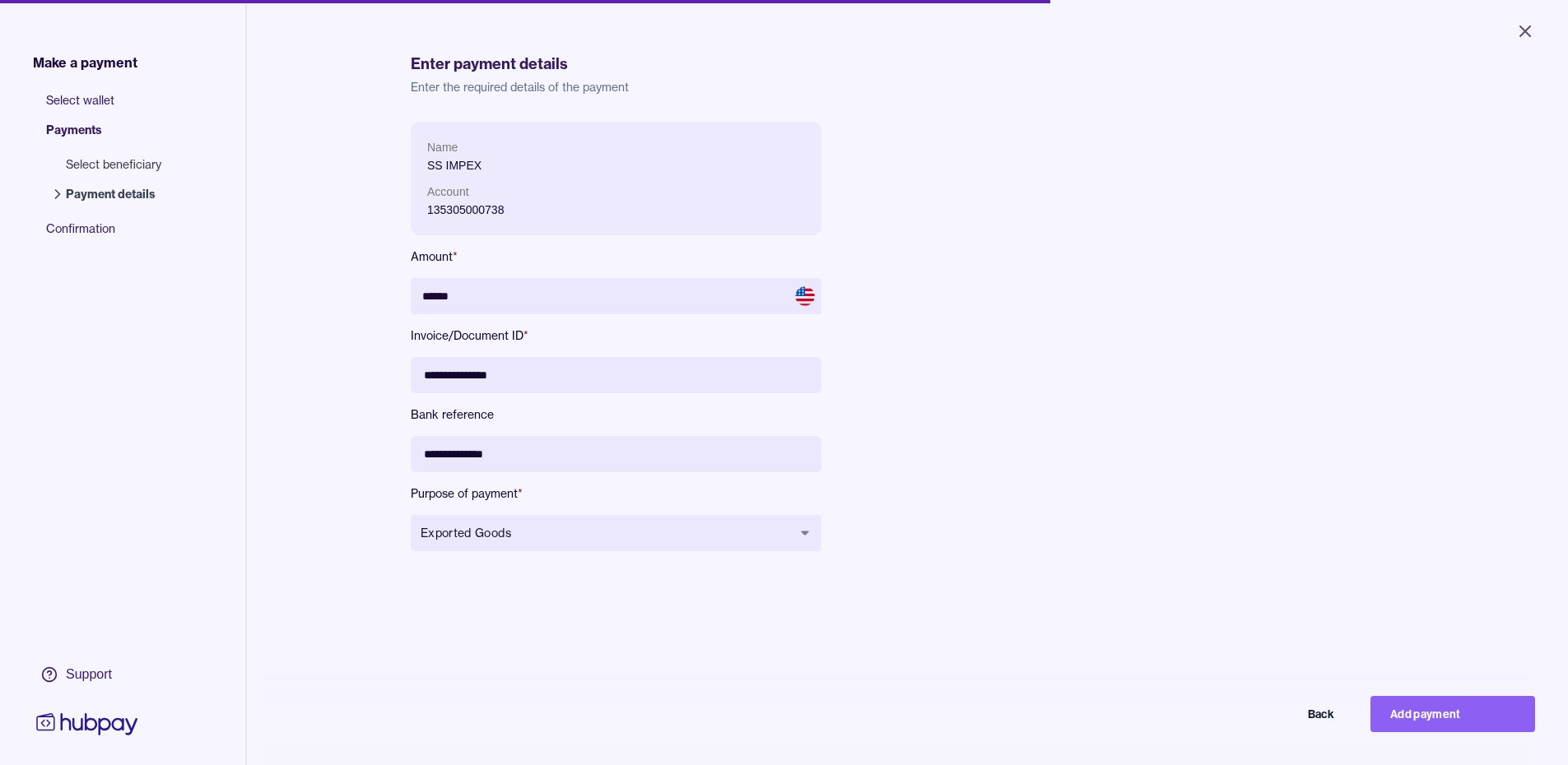
drag, startPoint x: 517, startPoint y: 448, endPoint x: 76, endPoint y: 424, distance: 441.7
click at [170, 441] on div "**********" at bounding box center [784, 454] width 1568 height 907
type input "**********"
click at [451, 375] on input "**********" at bounding box center [615, 375] width 411 height 36
type input "**********"
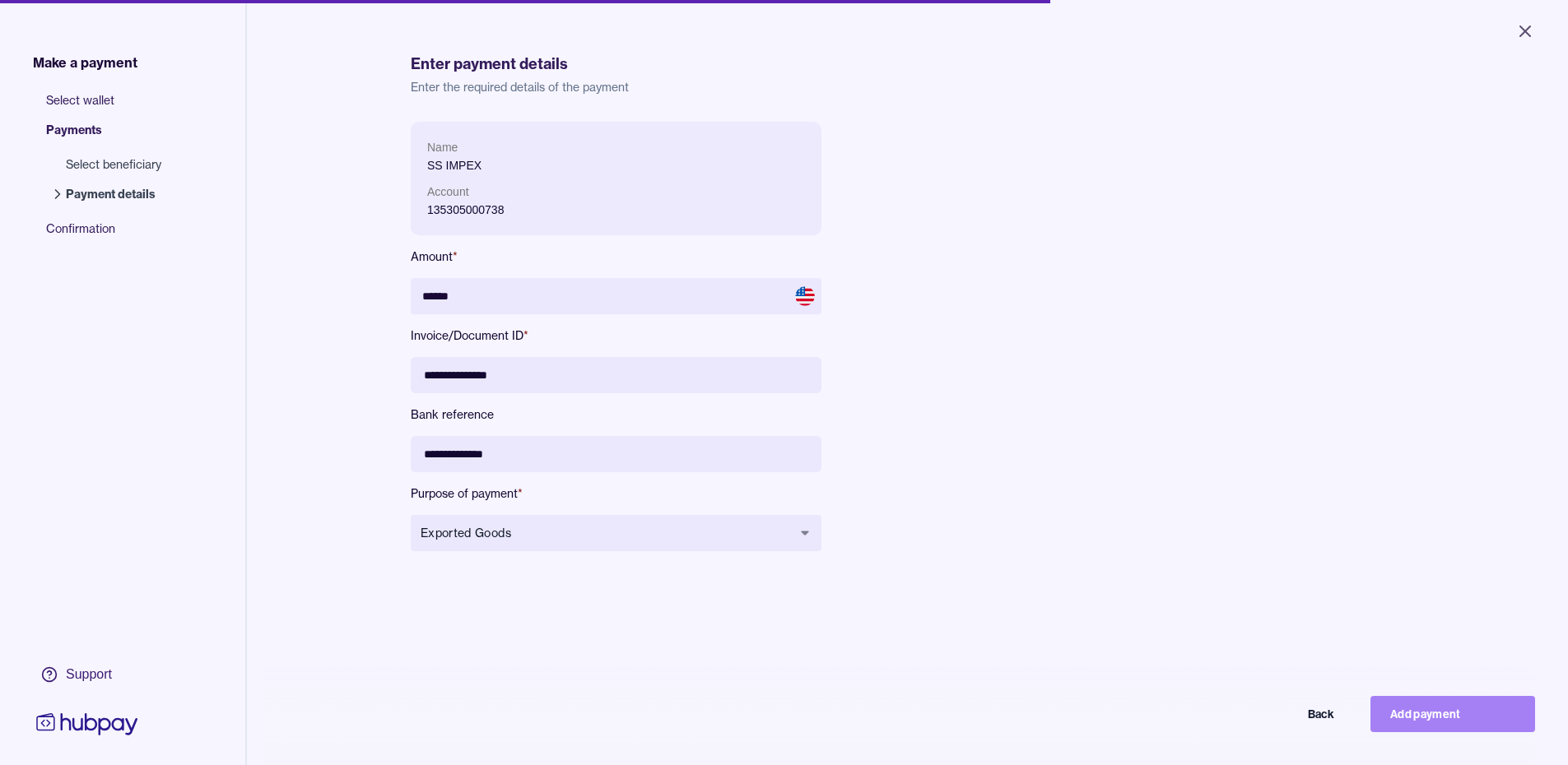
click at [1445, 719] on button "Add payment" at bounding box center [1453, 714] width 165 height 36
type input "*****"
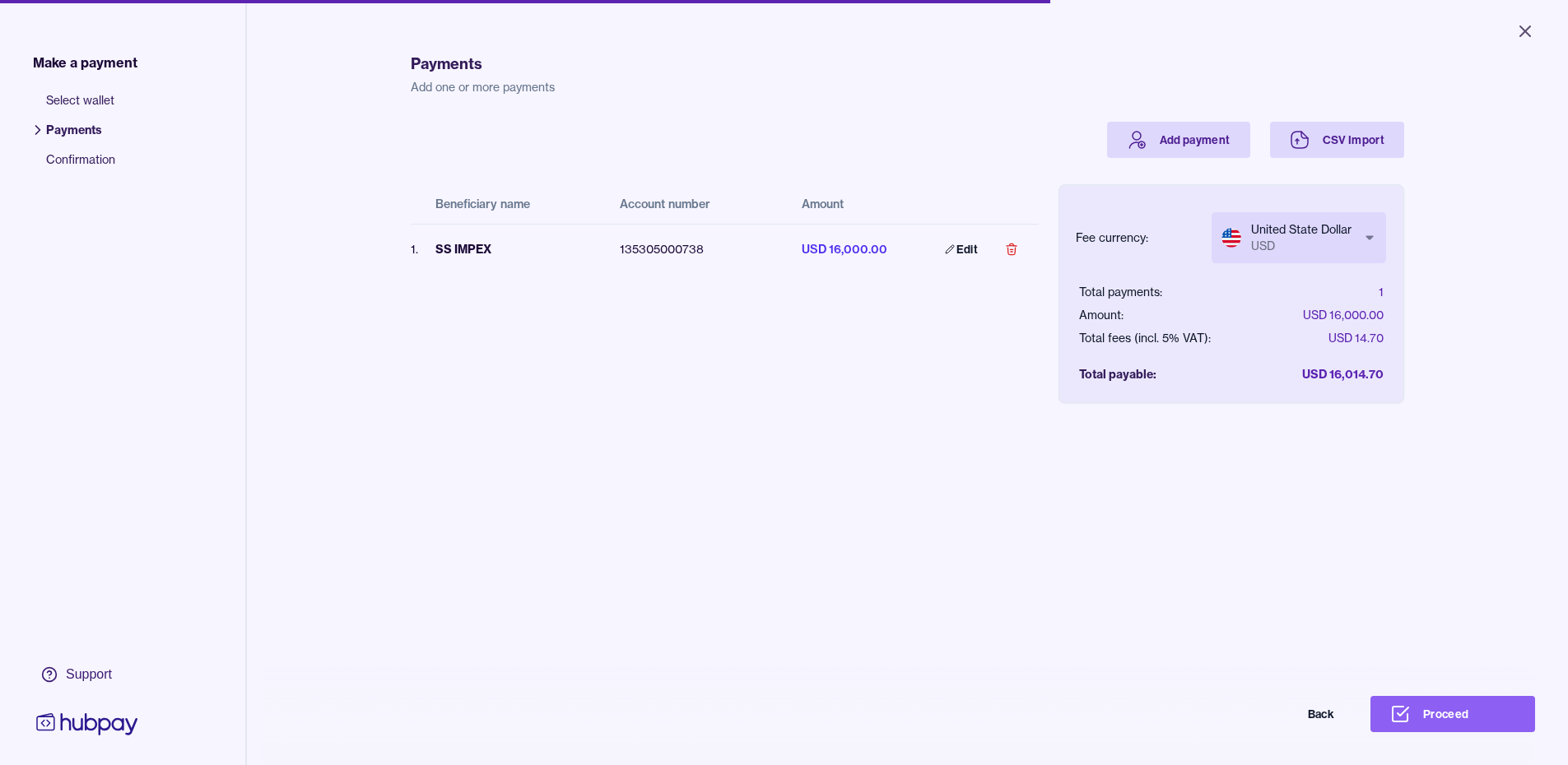
click at [1326, 250] on body "Close Make a payment Select wallet Payments Confirmation Support Payments Add o…" at bounding box center [784, 382] width 1568 height 765
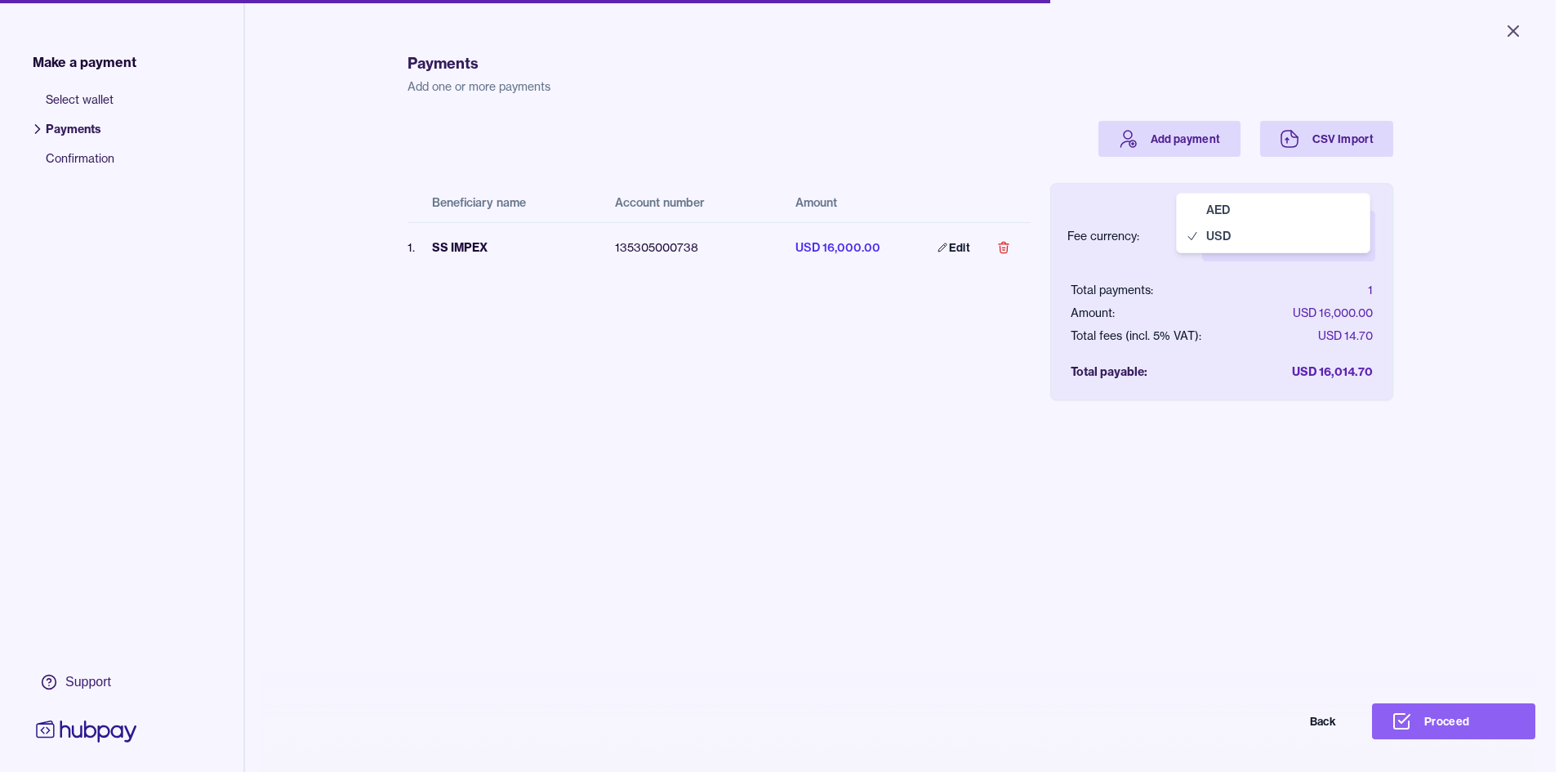
select select "***"
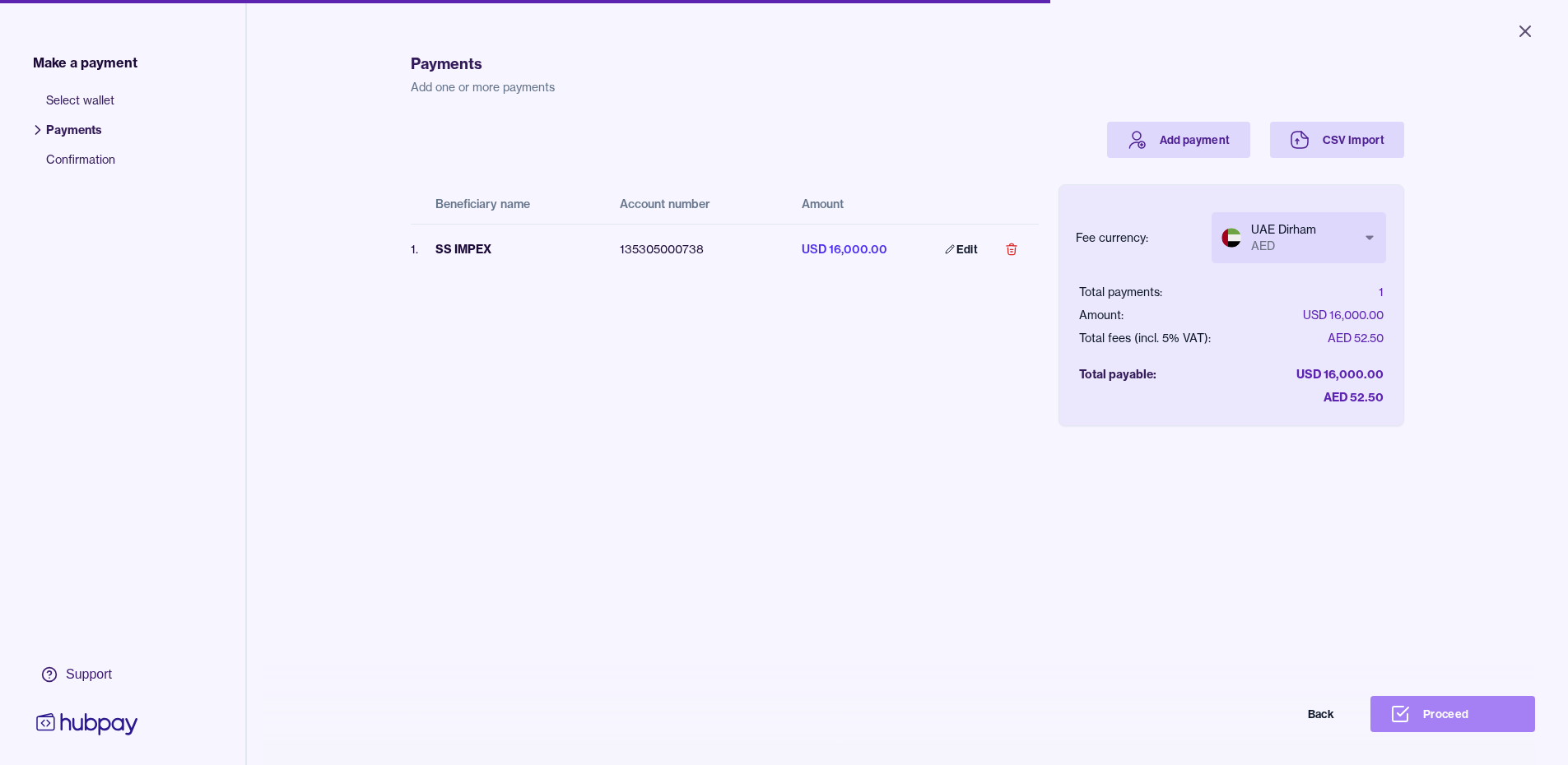
click at [1464, 724] on button "Proceed" at bounding box center [1453, 714] width 165 height 36
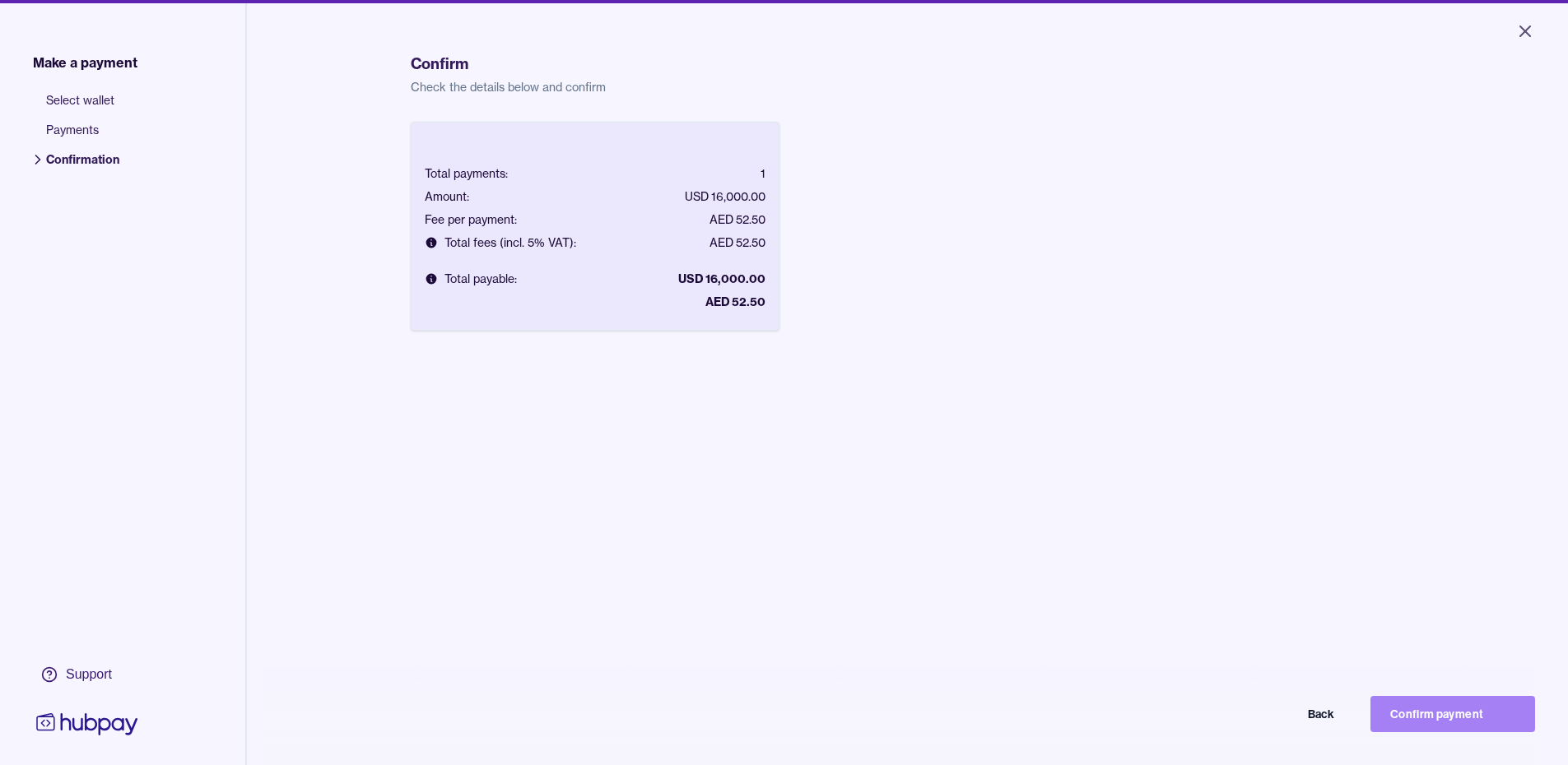
click at [1457, 719] on button "Confirm payment" at bounding box center [1453, 714] width 165 height 36
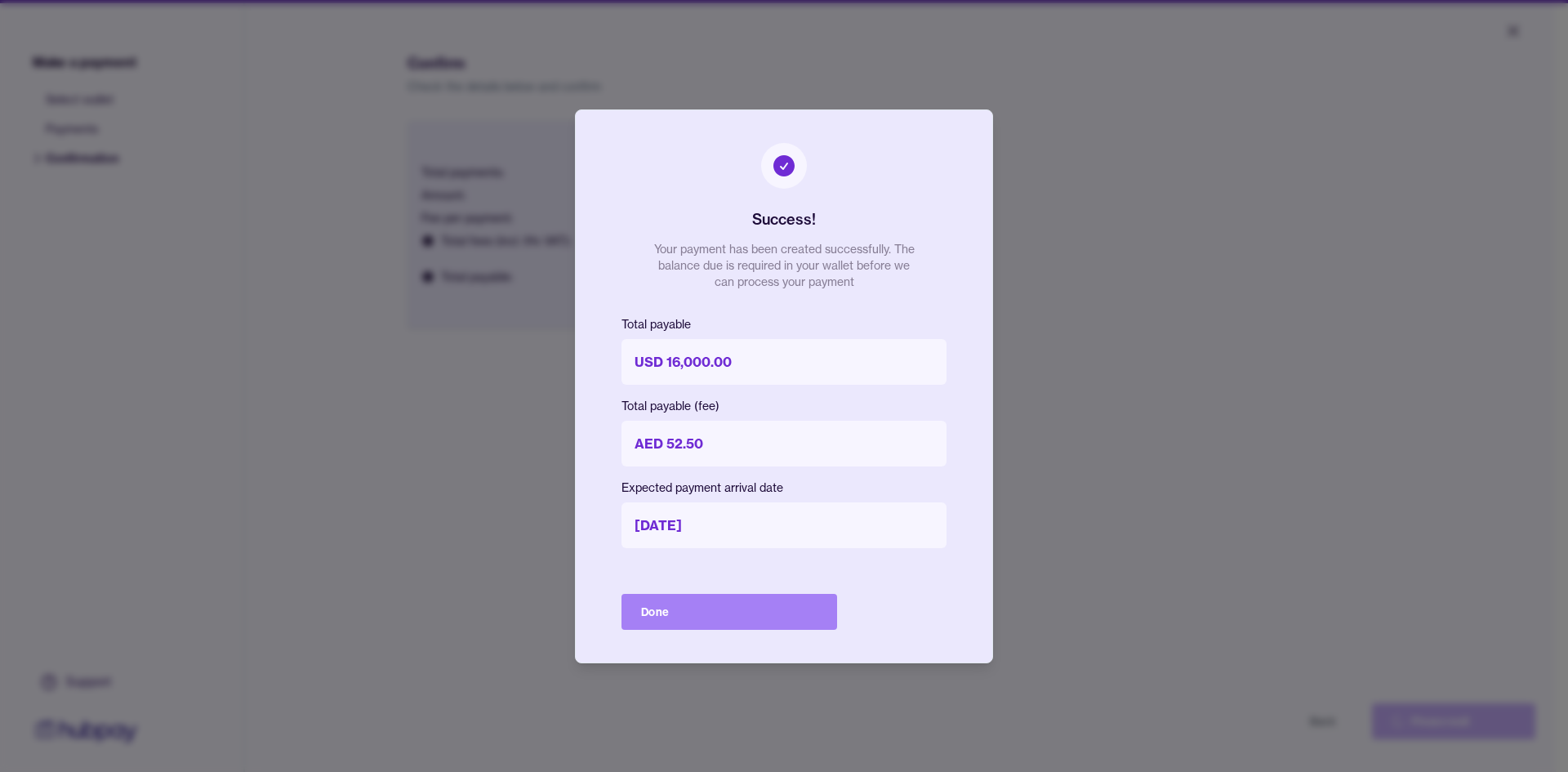
click at [681, 605] on button "Done" at bounding box center [729, 612] width 216 height 36
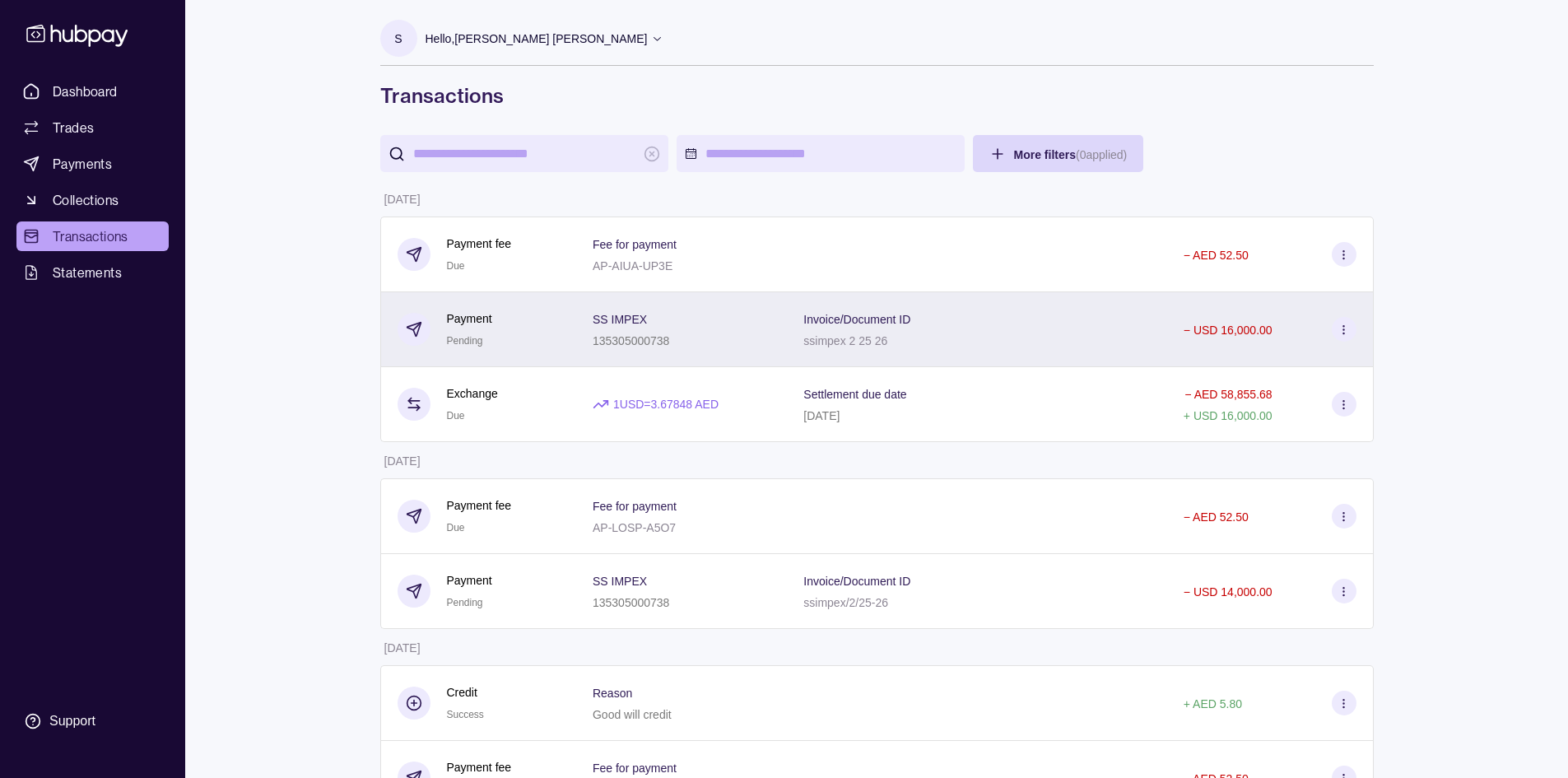
click at [1337, 321] on section at bounding box center [1344, 328] width 24 height 24
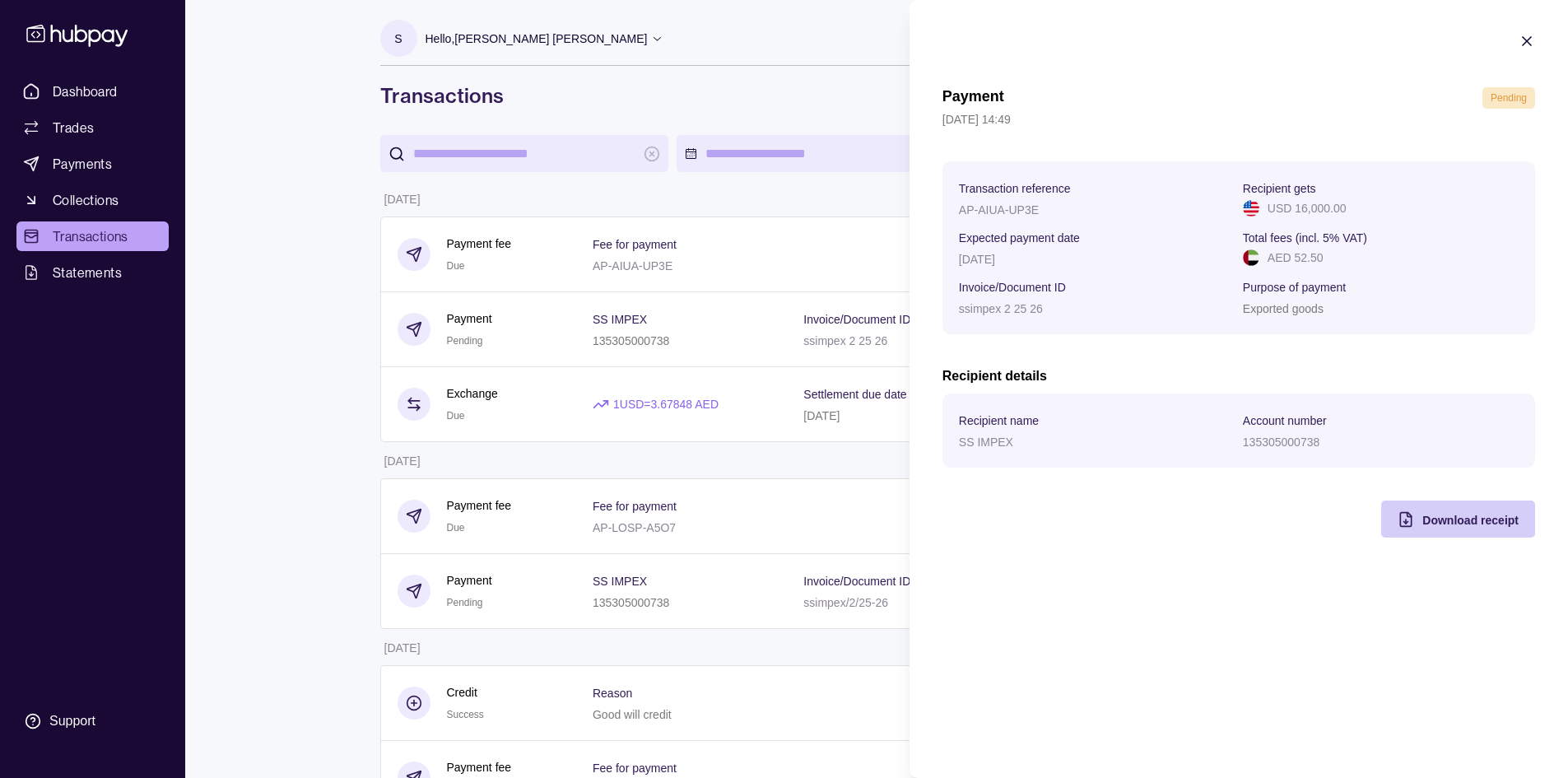
click at [1451, 513] on span "Download receipt" at bounding box center [1471, 519] width 96 height 13
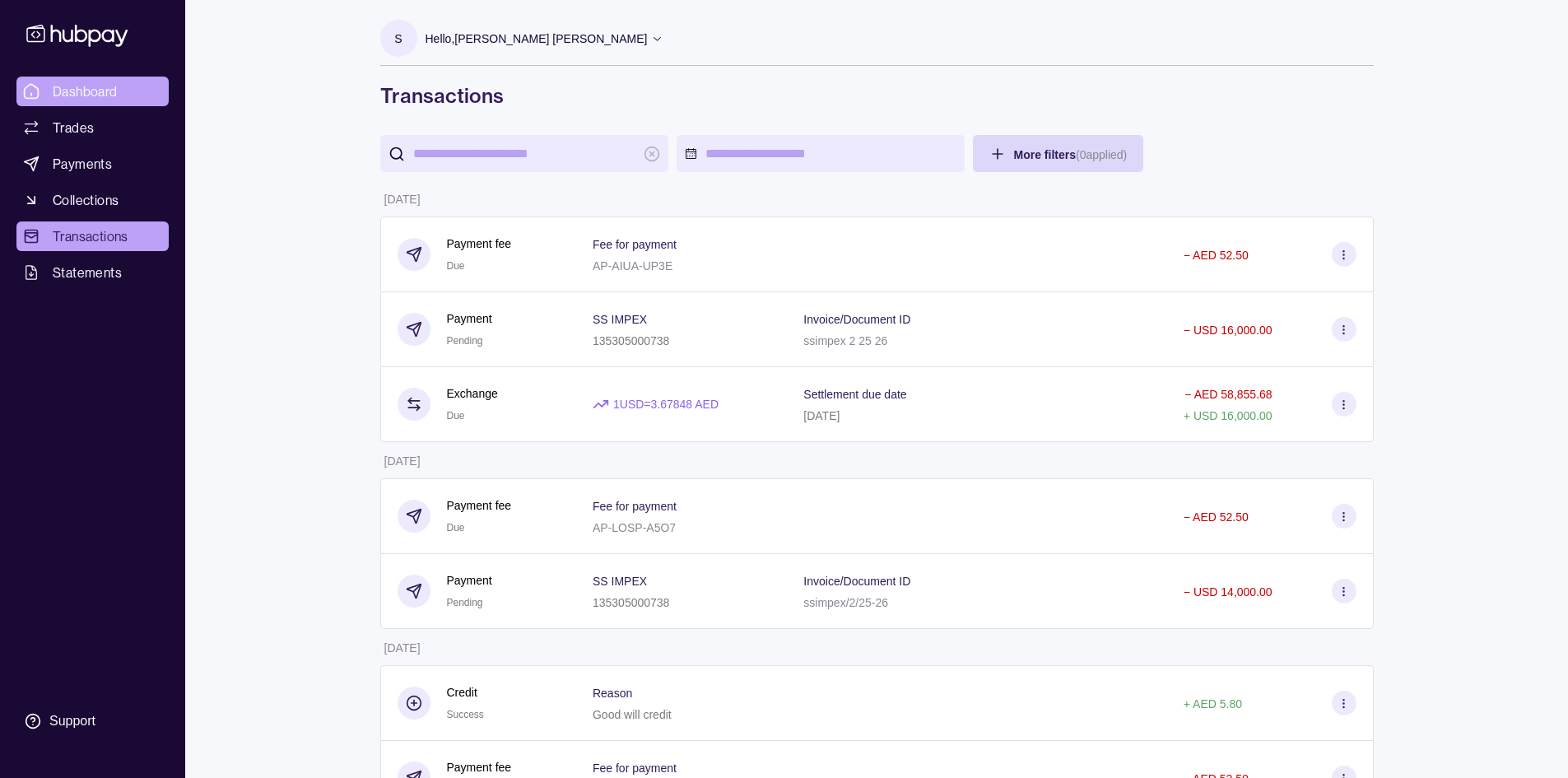
click at [53, 90] on span "Dashboard" at bounding box center [85, 91] width 65 height 20
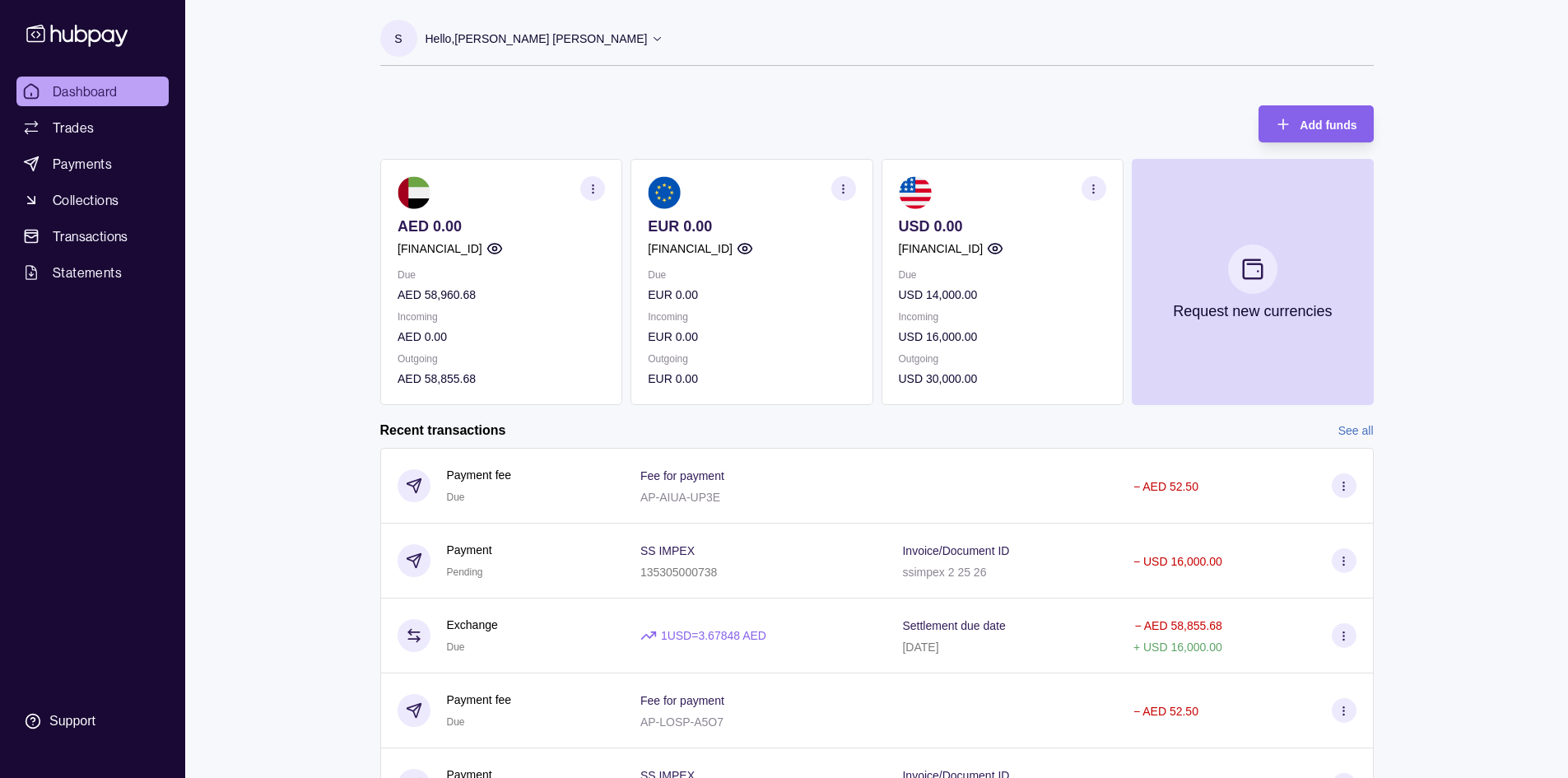
click at [663, 35] on icon at bounding box center [657, 38] width 13 height 13
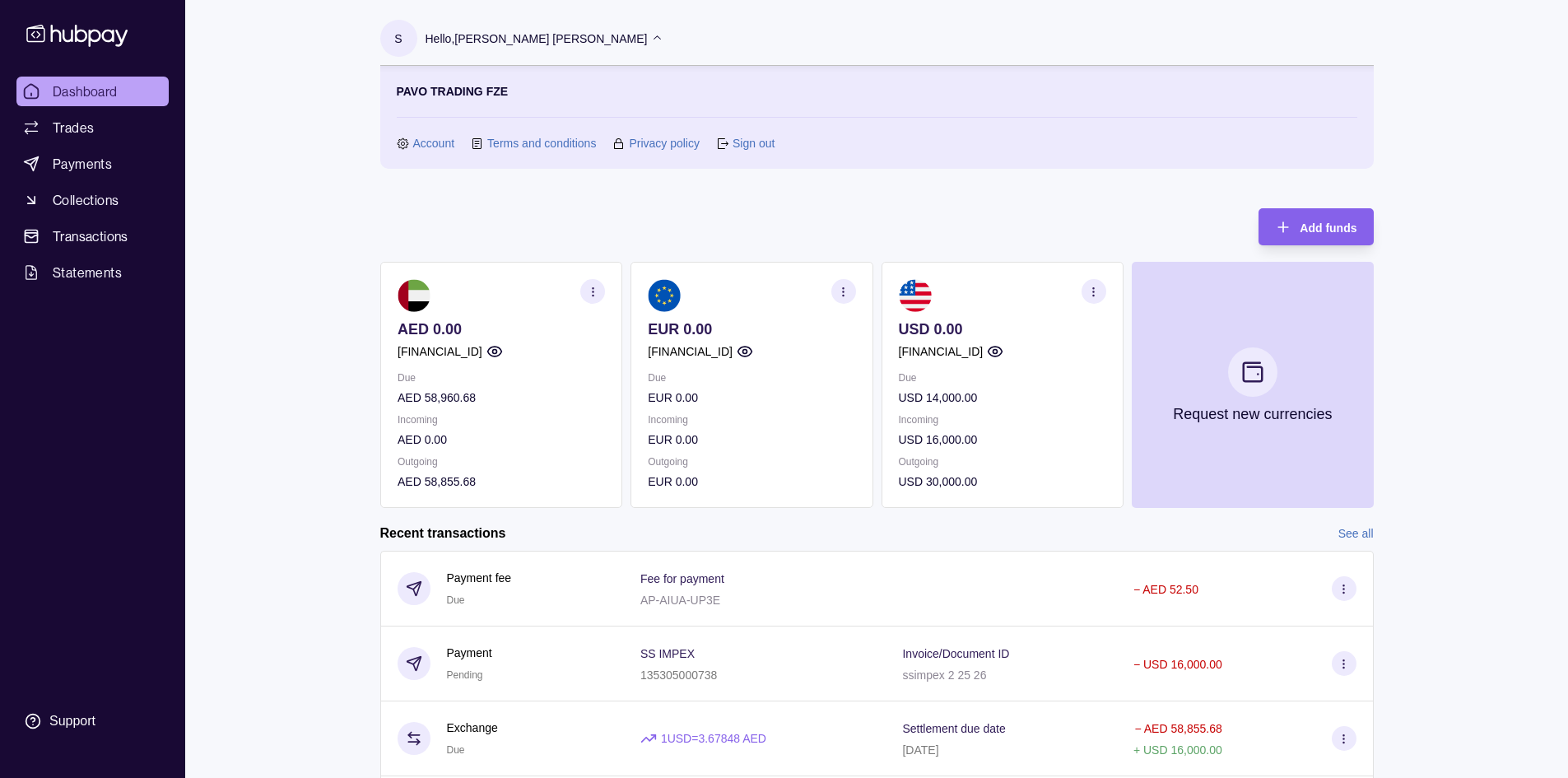
click at [750, 140] on link "Sign out" at bounding box center [754, 143] width 42 height 18
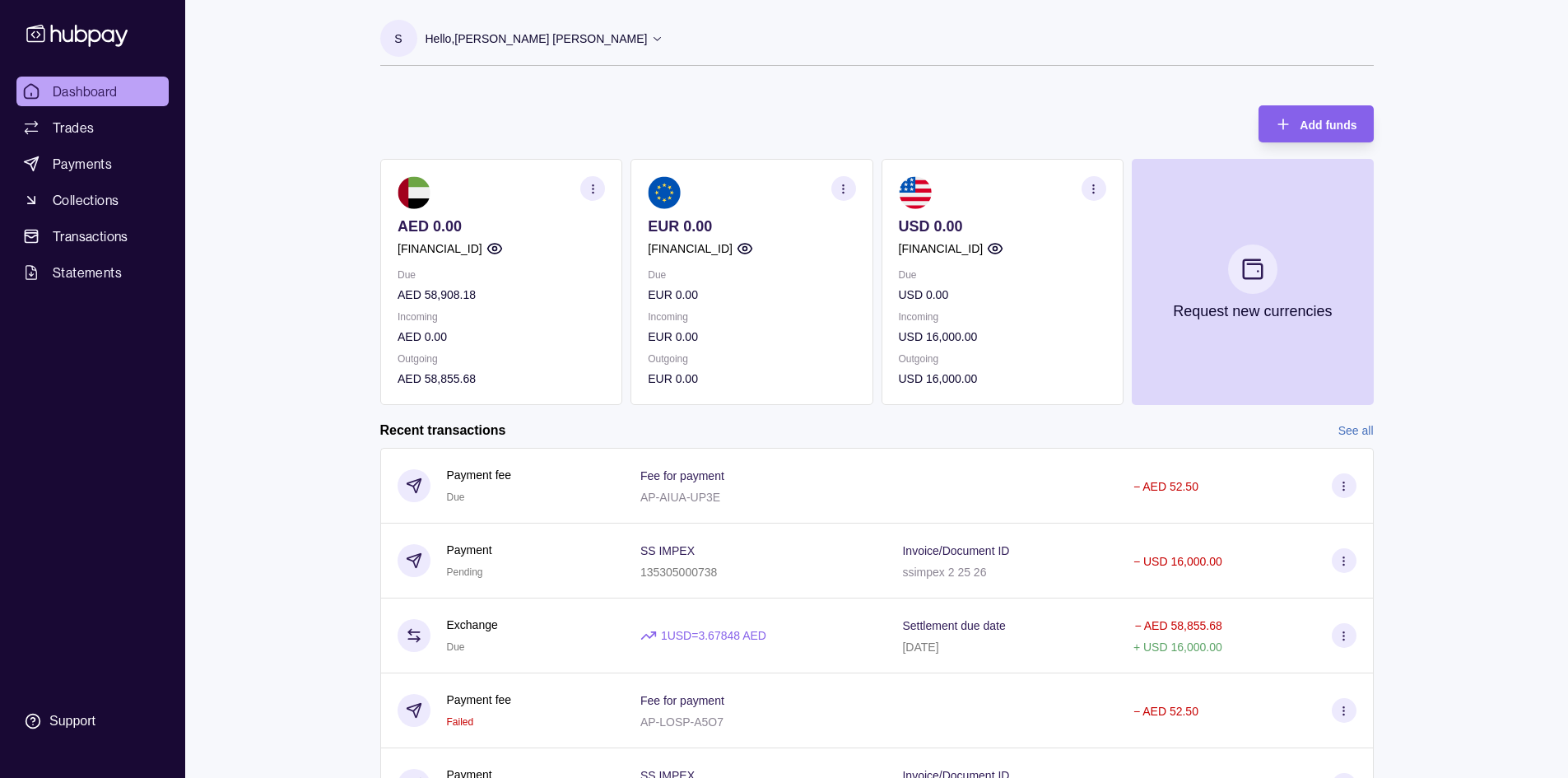
click at [61, 91] on span "Dashboard" at bounding box center [85, 91] width 65 height 20
click at [648, 31] on p "Hello, [PERSON_NAME] [PERSON_NAME]" at bounding box center [536, 38] width 222 height 18
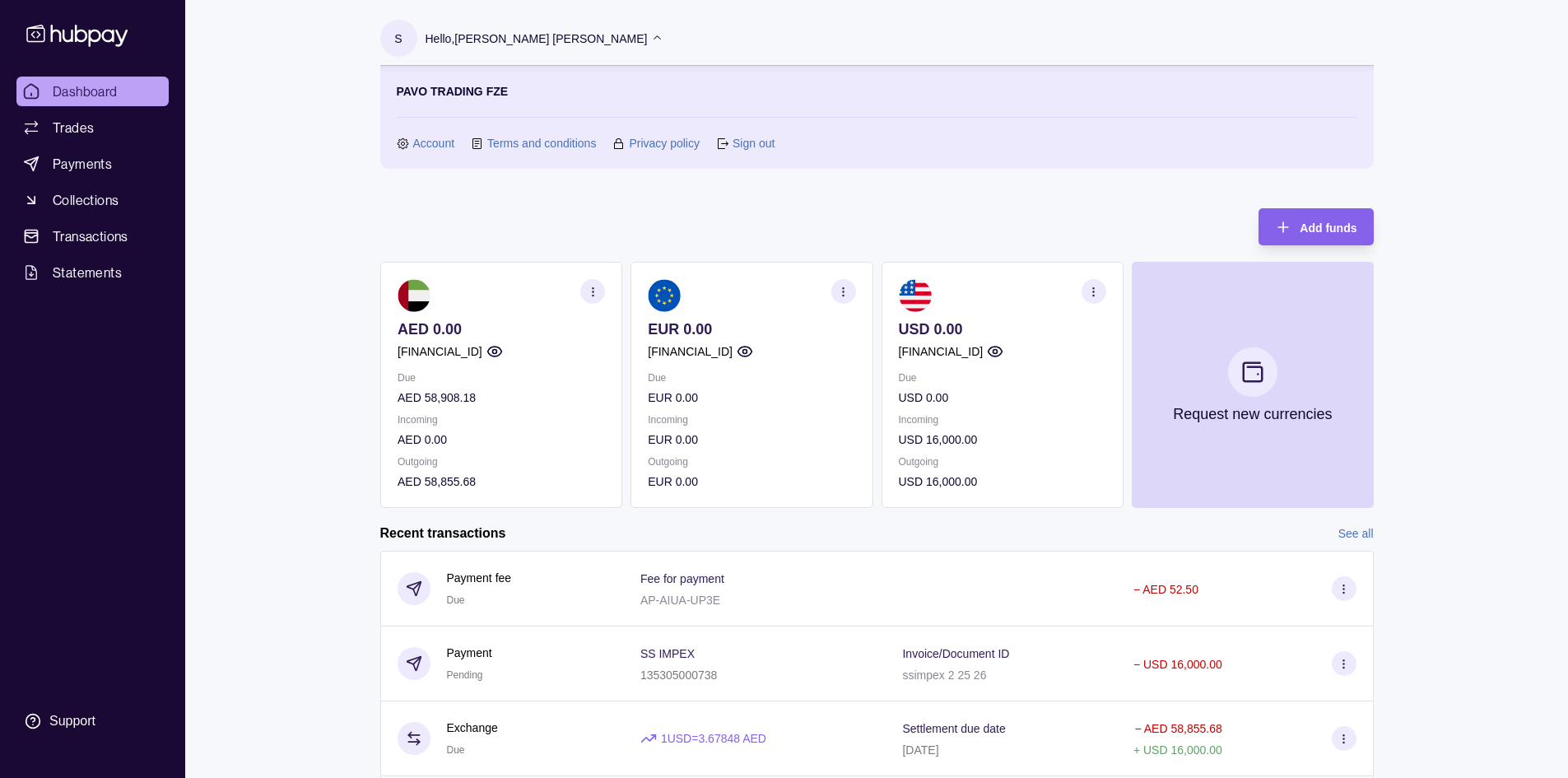
click at [741, 141] on link "Sign out" at bounding box center [754, 143] width 42 height 18
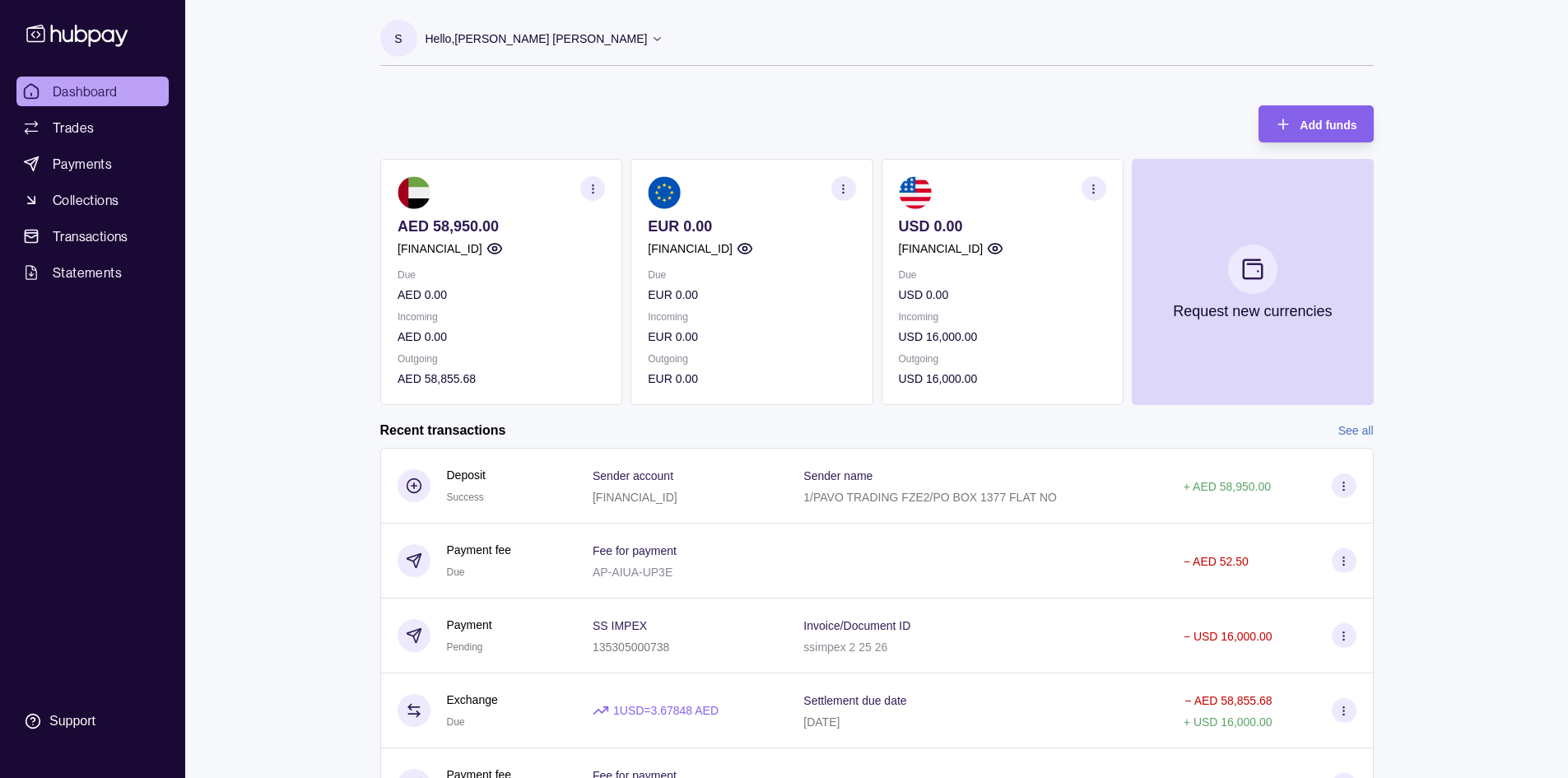
click at [648, 43] on p "Hello, [PERSON_NAME] [PERSON_NAME]" at bounding box center [536, 38] width 222 height 18
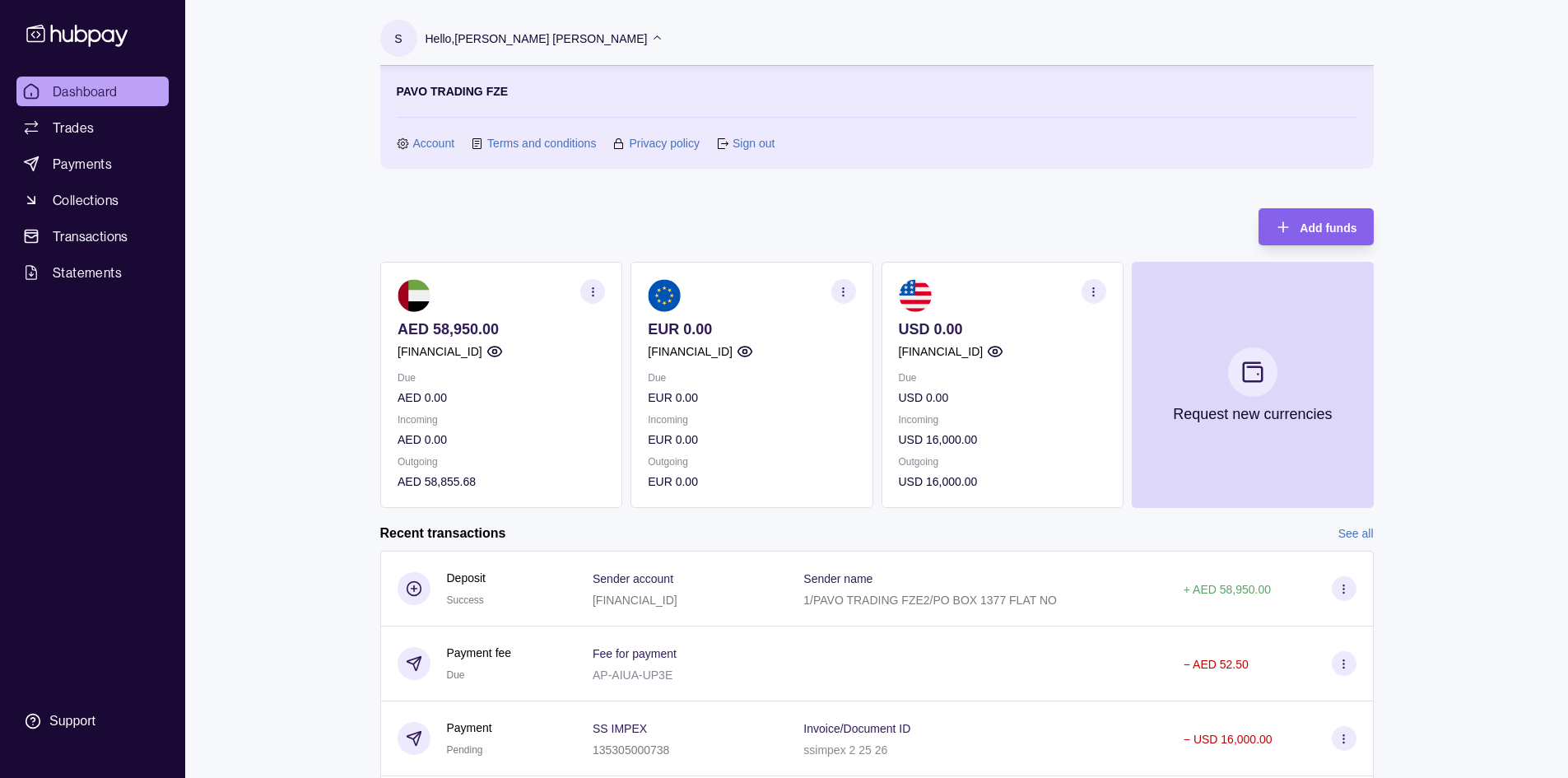
click at [739, 147] on link "Sign out" at bounding box center [754, 143] width 42 height 18
